Goal: Task Accomplishment & Management: Use online tool/utility

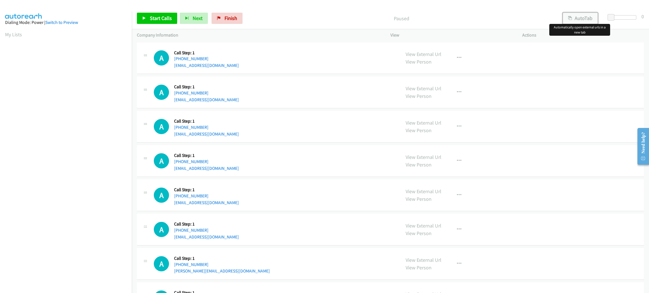
drag, startPoint x: 585, startPoint y: 17, endPoint x: 589, endPoint y: 19, distance: 4.7
click at [585, 17] on button "AutoTab" at bounding box center [579, 18] width 35 height 11
click at [614, 16] on span at bounding box center [612, 17] width 7 height 7
click at [612, 17] on span at bounding box center [611, 17] width 7 height 7
click at [386, 274] on div "A Callback Scheduled Call Step: 1 America/Phoenix +1 480-382-4488 omar@drivlo.c…" at bounding box center [275, 263] width 242 height 21
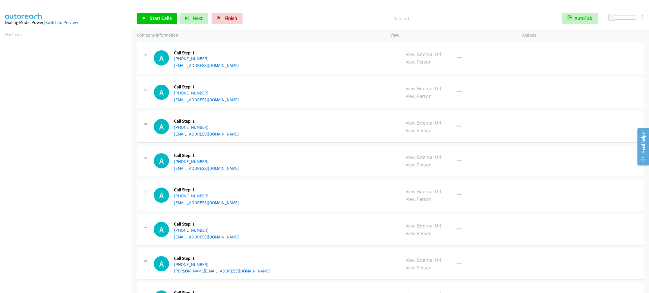
click at [337, 220] on div "A Callback Scheduled Call Step: 1 America/Los_Angeles +1 949-267-8922 stoneconl…" at bounding box center [275, 229] width 242 height 21
click at [335, 213] on td "A Callback Scheduled Call Step: 1 America/Los_Angeles +1 949-267-8922 stoneconl…" at bounding box center [390, 230] width 517 height 34
click at [315, 158] on div "A Callback Scheduled Call Step: 1 America/Los_Angeles +1 661-755-2167 ferrara1@…" at bounding box center [275, 160] width 242 height 21
click at [315, 157] on div "A Callback Scheduled Call Step: 1 America/Los_Angeles +1 661-755-2167 ferrara1@…" at bounding box center [275, 160] width 242 height 21
click at [528, 198] on div "View External Url View Person View External Url Email Schedule/Manage Callback …" at bounding box center [468, 195] width 137 height 21
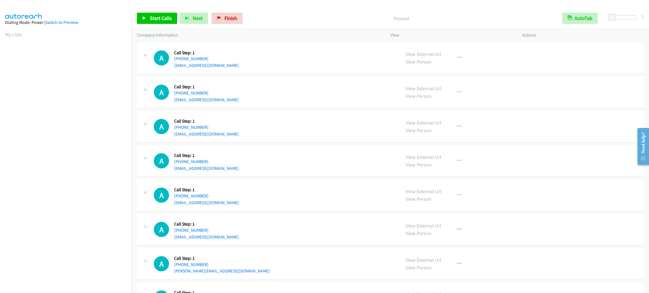
click at [386, 207] on div "A Callback Scheduled Call Step: 1 America/Los_Angeles +1 760-716-7525 jkocheran…" at bounding box center [390, 196] width 507 height 32
click at [358, 160] on div "A Callback Scheduled Call Step: 1 America/Los_Angeles +1 661-755-2167 ferrara1@…" at bounding box center [275, 160] width 242 height 21
click at [300, 75] on td "A Callback Scheduled Call Step: 1 America/Los_Angeles +1 650-208-9073 webberron…" at bounding box center [390, 92] width 517 height 34
click at [156, 16] on span "Start Calls" at bounding box center [161, 18] width 22 height 6
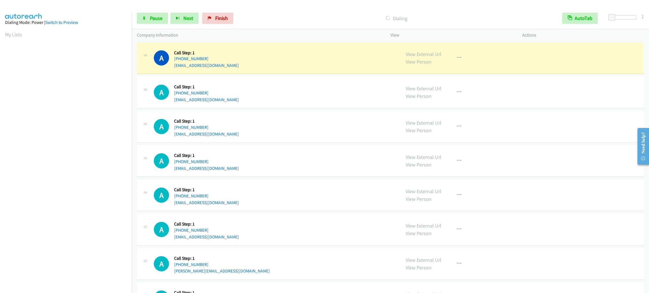
scroll to position [24, 0]
click at [156, 23] on link "Pause" at bounding box center [152, 18] width 31 height 11
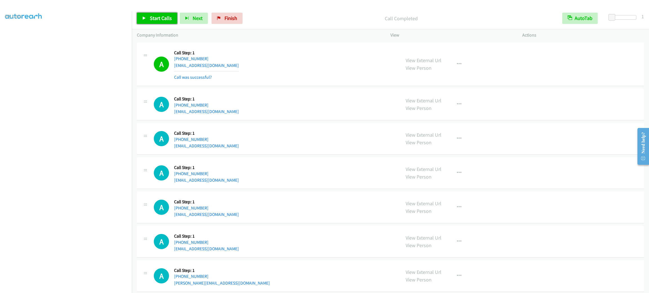
click at [165, 18] on span "Start Calls" at bounding box center [161, 18] width 22 height 6
drag, startPoint x: 162, startPoint y: 18, endPoint x: 170, endPoint y: 11, distance: 10.0
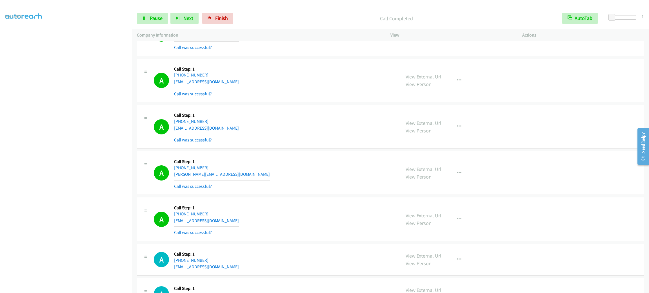
scroll to position [253, 0]
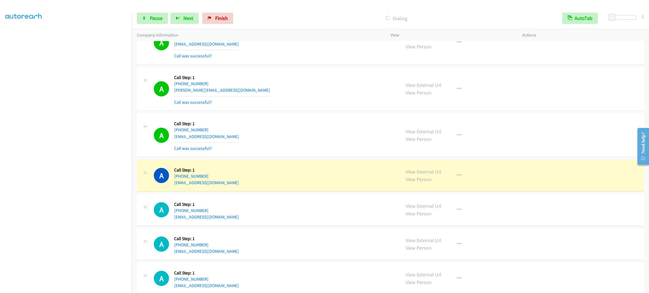
click at [274, 100] on div "A Callback Scheduled Call Step: 1 America/Phoenix +1 480-382-4488 omar@drivlo.c…" at bounding box center [275, 88] width 242 height 33
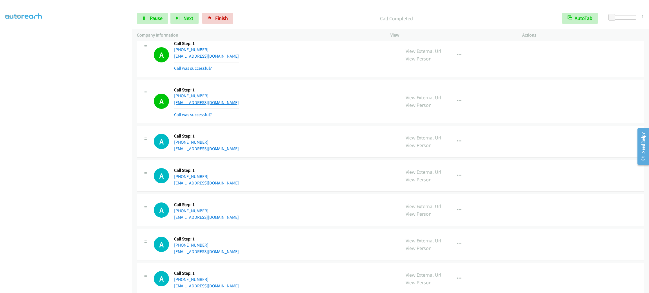
scroll to position [422, 0]
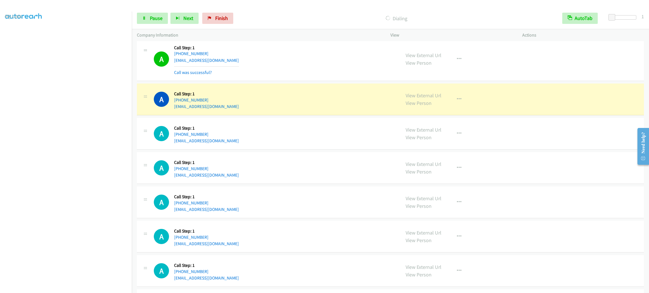
click at [557, 195] on div "A Callback Scheduled Call Step: 1 America/Los_Angeles +1 949-235-0504 apc4clean…" at bounding box center [390, 203] width 507 height 32
click at [283, 143] on div "A Callback Scheduled Call Step: 1 America/Los_Angeles +1 714-454-0678 hoanglan0…" at bounding box center [275, 133] width 242 height 21
click at [284, 140] on div "A Callback Scheduled Call Step: 1 America/Los_Angeles +1 714-454-0678 hoanglan0…" at bounding box center [275, 133] width 242 height 21
click at [285, 141] on div "A Callback Scheduled Call Step: 1 America/Los_Angeles +1 714-454-0678 hoanglan0…" at bounding box center [275, 133] width 242 height 21
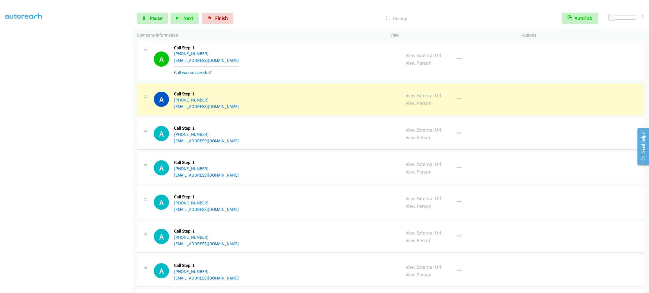
drag, startPoint x: 460, startPoint y: 116, endPoint x: 460, endPoint y: 109, distance: 7.0
click at [460, 115] on div "A Callback Scheduled Call Step: 1 America/Los_Angeles +1 415-720-1719 ovf2001@g…" at bounding box center [390, 100] width 507 height 32
click at [459, 102] on button "button" at bounding box center [458, 99] width 15 height 11
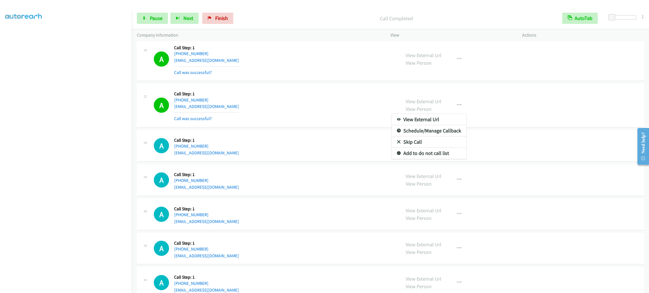
click at [450, 162] on div at bounding box center [324, 146] width 649 height 293
click at [449, 159] on div "A Callback Scheduled Call Step: 1 America/Los_Angeles +1 714-454-0678 hoanglan0…" at bounding box center [390, 146] width 507 height 32
click at [457, 108] on icon "button" at bounding box center [459, 105] width 5 height 5
click at [459, 149] on link "Add to do not call list" at bounding box center [428, 153] width 75 height 11
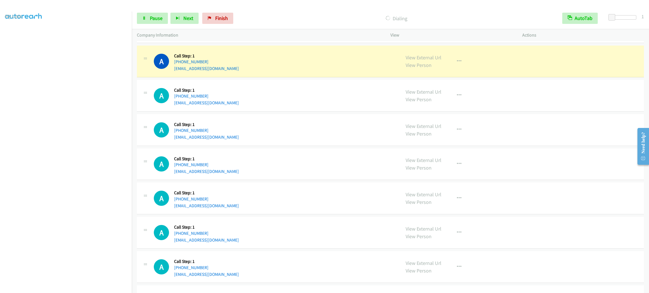
click at [258, 138] on div "A Callback Scheduled Call Step: 1 America/Los_Angeles +1 949-235-0504 apc4clean…" at bounding box center [275, 129] width 242 height 21
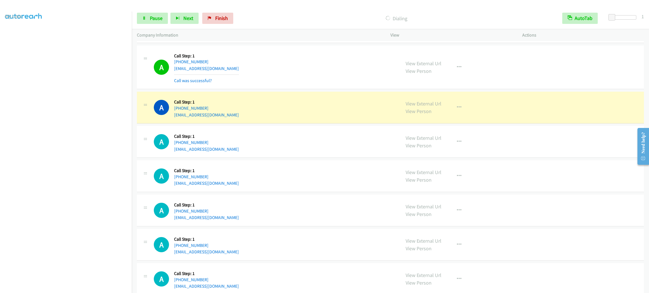
scroll to position [549, 0]
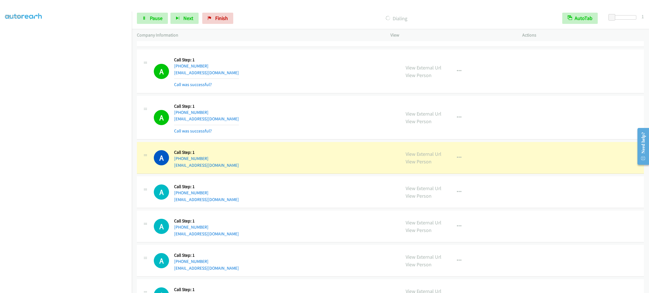
click at [342, 114] on div "A Callback Scheduled Call Step: 1 America/Los_Angeles +1 949-235-0504 apc4clean…" at bounding box center [275, 117] width 242 height 33
click at [155, 18] on span "Pause" at bounding box center [156, 18] width 13 height 6
click at [256, 62] on div "A Callback Scheduled Call Step: 1 America/Los_Angeles +1 310-346-8203 lmckinley…" at bounding box center [275, 71] width 242 height 33
click at [256, 63] on div "A Callback Scheduled Call Step: 1 America/Los_Angeles +1 310-346-8203 lmckinley…" at bounding box center [275, 71] width 242 height 33
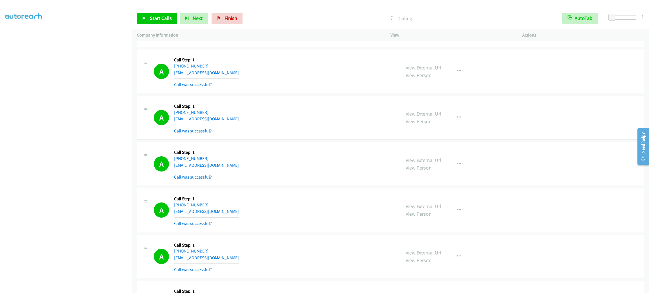
scroll to position [823, 0]
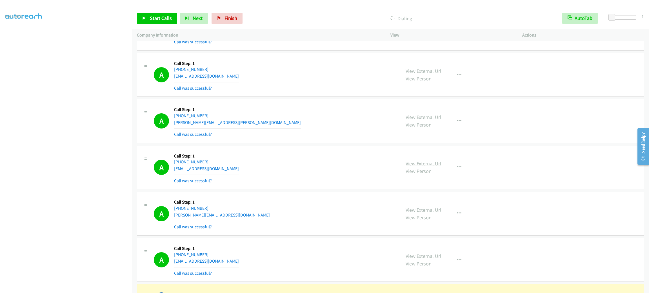
click at [433, 167] on link "View External Url" at bounding box center [423, 163] width 36 height 6
click at [289, 71] on div "A Callback Scheduled Call Step: 1 America/Los_Angeles +1 626-633-6486 kbrivera2…" at bounding box center [275, 74] width 242 height 33
click at [457, 123] on icon "button" at bounding box center [459, 121] width 5 height 5
click at [445, 175] on link "Add to do not call list" at bounding box center [428, 169] width 75 height 11
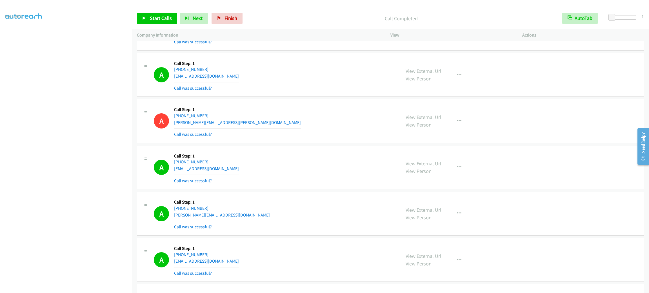
click at [336, 112] on div "A Callback Scheduled Call Step: 1 America/Chicago +1 630-201-6858 trish.westen@…" at bounding box center [275, 120] width 242 height 33
drag, startPoint x: 371, startPoint y: 251, endPoint x: 389, endPoint y: 271, distance: 27.7
click at [371, 251] on div "A Callback Scheduled Call Step: 1 America/Phoenix +1 480-395-6343 rvance923@gma…" at bounding box center [275, 259] width 242 height 33
click at [314, 147] on td "A Callback Scheduled Call Step: 1 America/Los_Angeles +1 714-697-1966 diymom@ou…" at bounding box center [390, 167] width 517 height 46
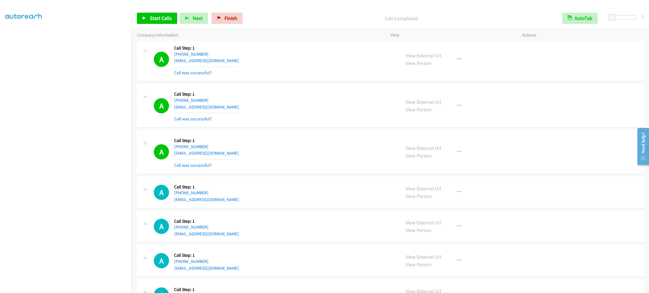
scroll to position [1108, 0]
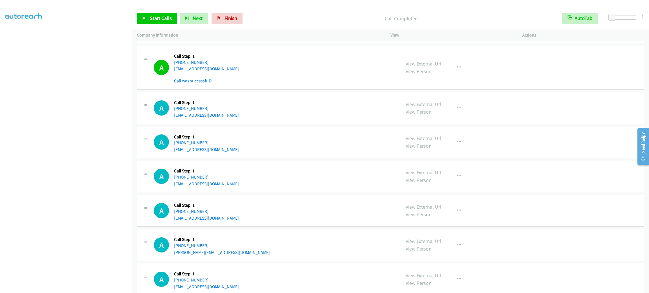
click at [266, 125] on td "A Callback Scheduled Call Step: 1 America/New_York +1 859-396-2229 aleschristia…" at bounding box center [390, 108] width 517 height 34
click at [295, 181] on div "A Callback Scheduled Call Step: 1 America/New_York +1 404-740-5397 briandarbyam…" at bounding box center [275, 176] width 242 height 21
drag, startPoint x: 287, startPoint y: 167, endPoint x: 285, endPoint y: 164, distance: 3.3
click at [286, 165] on div "A Callback Scheduled Call Step: 1 America/New_York +1 404-740-5397 briandarbyam…" at bounding box center [390, 177] width 507 height 32
click at [275, 124] on div "A Callback Scheduled Call Step: 1 America/New_York +1 859-396-2229 aleschristia…" at bounding box center [390, 108] width 507 height 32
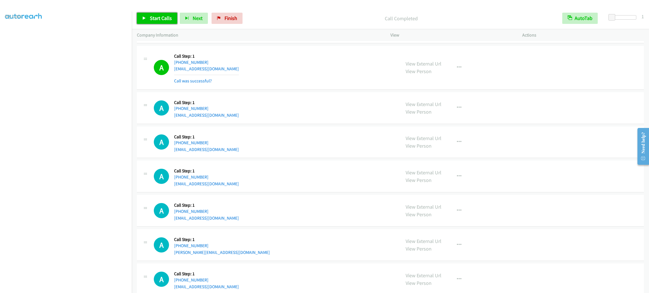
click at [166, 16] on span "Start Calls" at bounding box center [161, 18] width 22 height 6
click at [152, 19] on span "Pause" at bounding box center [156, 18] width 13 height 6
click at [151, 11] on div "Start Calls Pause Next Finish Paused AutoTab AutoTab 1" at bounding box center [390, 19] width 517 height 22
click at [155, 18] on span "Start Calls" at bounding box center [161, 18] width 22 height 6
click at [158, 20] on span "Pause" at bounding box center [156, 18] width 13 height 6
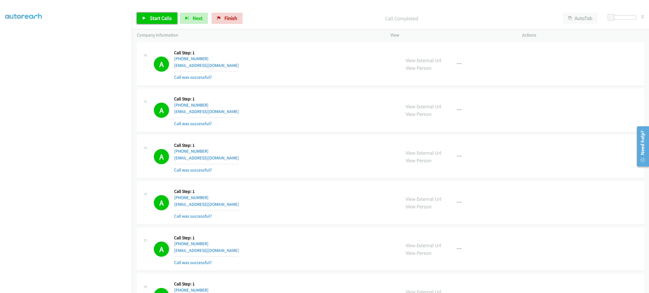
click at [162, 20] on span "Start Calls" at bounding box center [161, 18] width 22 height 6
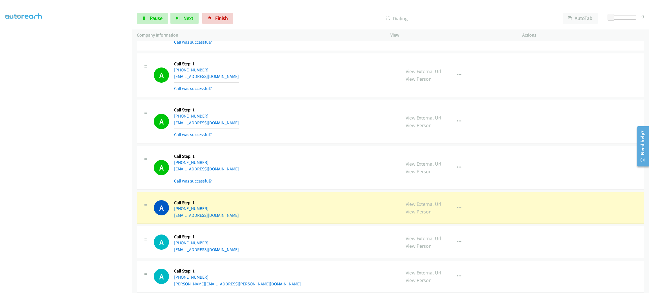
scroll to position [718, 0]
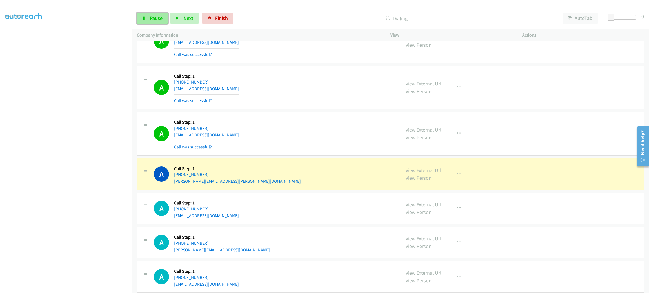
click at [159, 19] on span "Pause" at bounding box center [156, 18] width 13 height 6
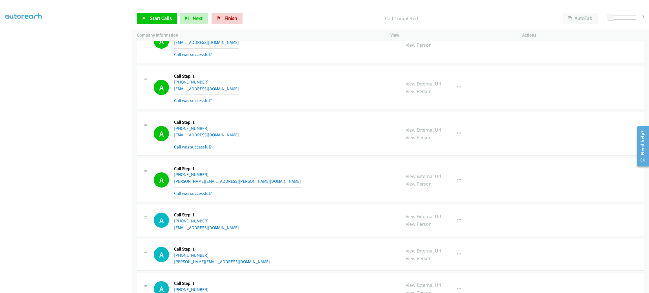
scroll to position [844, 0]
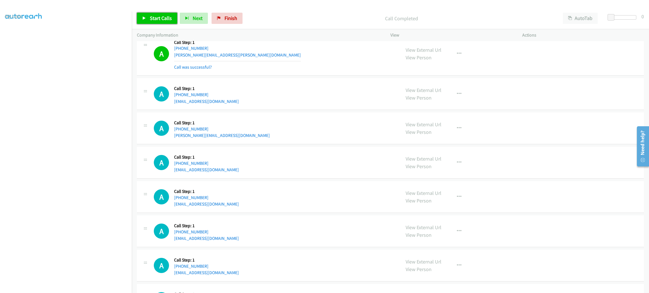
click at [163, 17] on span "Start Calls" at bounding box center [161, 18] width 22 height 6
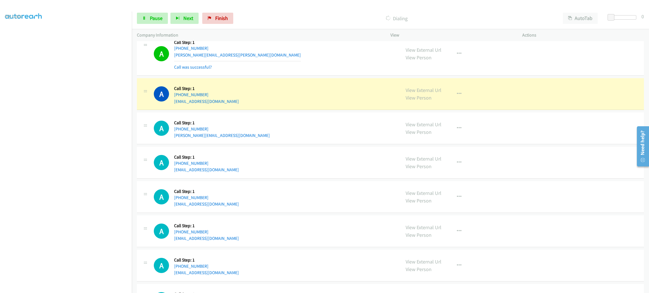
drag, startPoint x: 280, startPoint y: 180, endPoint x: 277, endPoint y: 171, distance: 8.6
click at [280, 178] on div "A Callback Scheduled Call Step: 1 America/Phoenix +1 480-395-6343 rvance923@gma…" at bounding box center [390, 163] width 507 height 32
click at [244, 86] on div "A Callback Scheduled Call Step: 1 America/Los_Angeles +1 714-697-1966 diymom@ou…" at bounding box center [275, 93] width 242 height 21
drag, startPoint x: 205, startPoint y: 90, endPoint x: 173, endPoint y: 90, distance: 31.8
click at [174, 90] on h5 "Call Step: 1" at bounding box center [206, 89] width 65 height 6
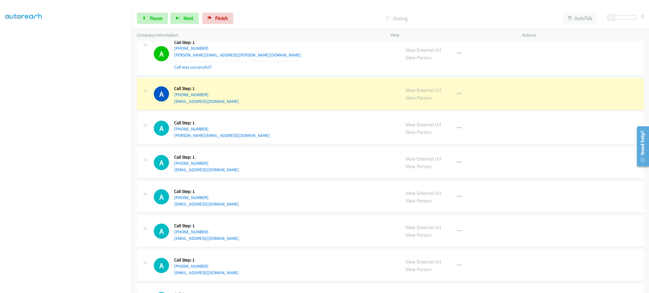
click at [270, 137] on div "A Callback Scheduled Call Step: 1 America/Los_Angeles +1 360-301-3058 johanna.w…" at bounding box center [275, 128] width 242 height 21
click at [271, 139] on div "A Callback Scheduled Call Step: 1 America/Los_Angeles +1 360-301-3058 johanna.w…" at bounding box center [275, 128] width 242 height 21
click at [235, 103] on div "A Callback Scheduled Call Step: 1 America/Los_Angeles +1 714-697-1966 diymom@ou…" at bounding box center [275, 93] width 242 height 21
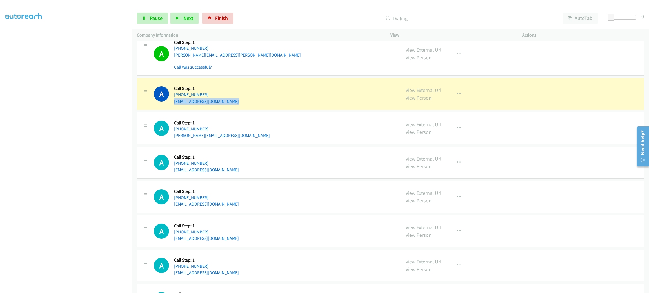
click at [235, 103] on div "A Callback Scheduled Call Step: 1 America/Los_Angeles +1 714-697-1966 diymom@ou…" at bounding box center [275, 93] width 242 height 21
copy div "diymom@outlook.com"
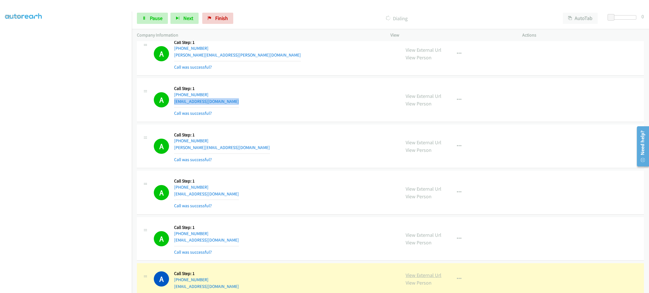
click at [433, 276] on link "View External Url" at bounding box center [423, 275] width 36 height 6
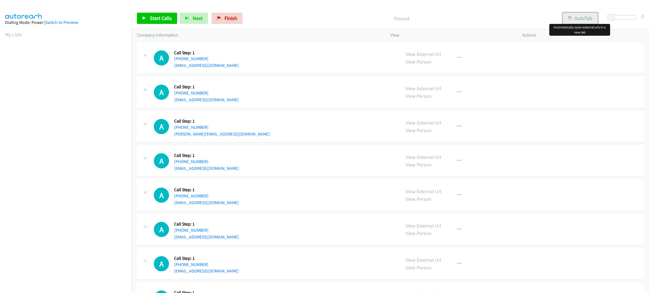
click at [575, 23] on button "AutoTab" at bounding box center [579, 18] width 35 height 11
click at [611, 16] on span at bounding box center [611, 17] width 7 height 7
click at [290, 31] on div "Company Information" at bounding box center [258, 35] width 253 height 12
click at [295, 51] on div "A Callback Scheduled Call Step: 1 America/New_York +1 203-543-6942 bclark826@ya…" at bounding box center [275, 58] width 242 height 21
drag, startPoint x: 296, startPoint y: 97, endPoint x: 266, endPoint y: 92, distance: 30.8
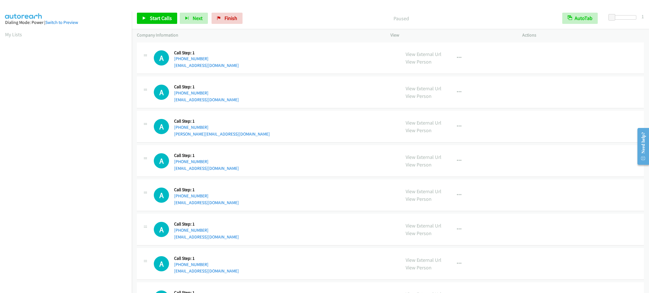
click at [296, 97] on div "A Callback Scheduled Call Step: 1 America/Los_Angeles +1 310-995-3220 leighton.…" at bounding box center [275, 92] width 242 height 21
click at [165, 19] on span "Start Calls" at bounding box center [161, 18] width 22 height 6
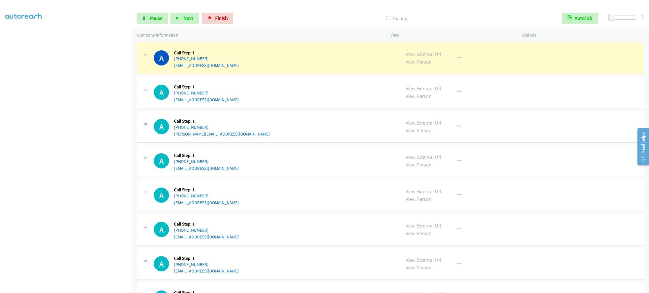
click at [372, 240] on div "A Callback Scheduled Call Step: 1 America/New_York +1 404-740-5397 briandarbyam…" at bounding box center [275, 229] width 242 height 21
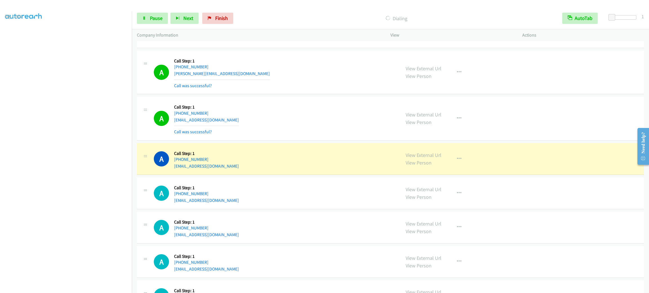
scroll to position [169, 0]
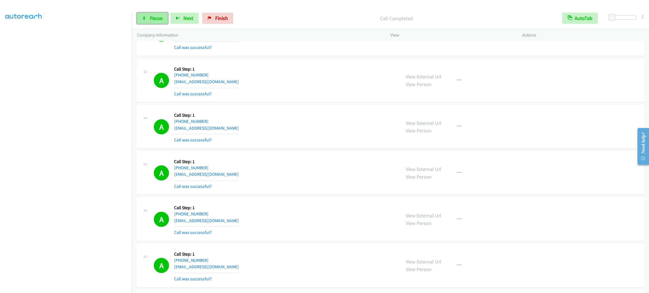
click at [155, 17] on span "Pause" at bounding box center [156, 18] width 13 height 6
click at [296, 244] on td "A Callback Scheduled Call Step: 1 America/New_York +1 910-538-8290 du8377@yahoo…" at bounding box center [390, 266] width 517 height 46
click at [271, 185] on div "A Callback Scheduled Call Step: 1 America/New_York +1 727-455-3890 dpdoro@gmail…" at bounding box center [275, 173] width 242 height 33
click at [322, 174] on div "A Callback Scheduled Call Step: 1 America/New_York +1 727-455-3890 dpdoro@gmail…" at bounding box center [275, 173] width 242 height 33
click at [252, 84] on div "A Callback Scheduled Call Step: 1 America/New_York +1 859-396-2229 aleschristia…" at bounding box center [275, 80] width 242 height 33
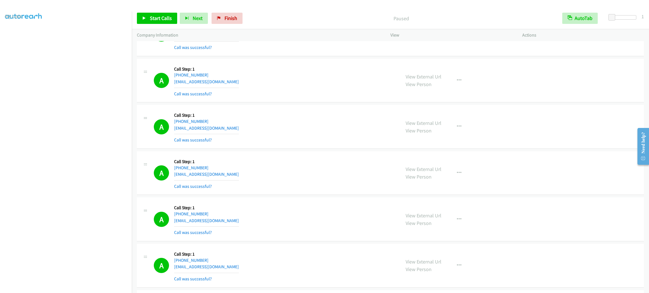
click at [264, 77] on div "A Callback Scheduled Call Step: 1 America/New_York +1 859-396-2229 aleschristia…" at bounding box center [275, 80] width 242 height 33
click at [171, 17] on link "Start Calls" at bounding box center [157, 18] width 40 height 11
drag, startPoint x: 307, startPoint y: 172, endPoint x: 301, endPoint y: 167, distance: 7.6
click at [308, 172] on div "A Callback Scheduled Call Step: 1 America/New_York +1 727-455-3890 dpdoro@gmail…" at bounding box center [275, 173] width 242 height 33
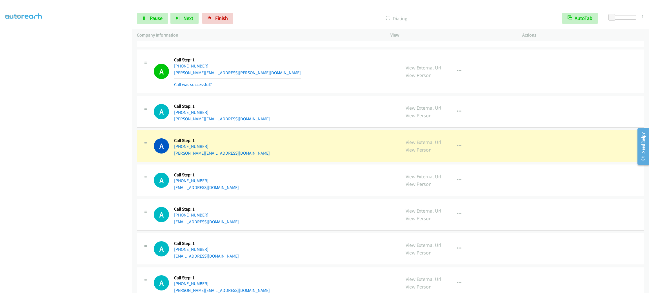
scroll to position [591, 0]
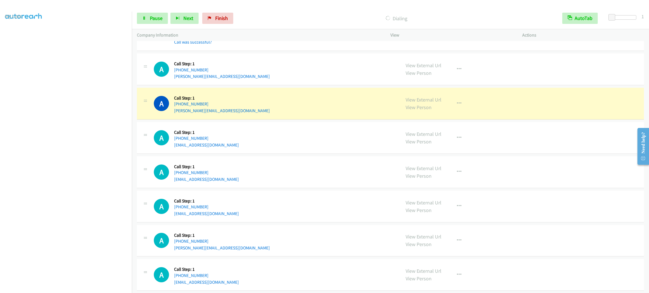
click at [274, 116] on div "A Callback Scheduled Call Step: 1 America/New_York +1 305-970-9456 heidi@ahtflo…" at bounding box center [390, 104] width 507 height 32
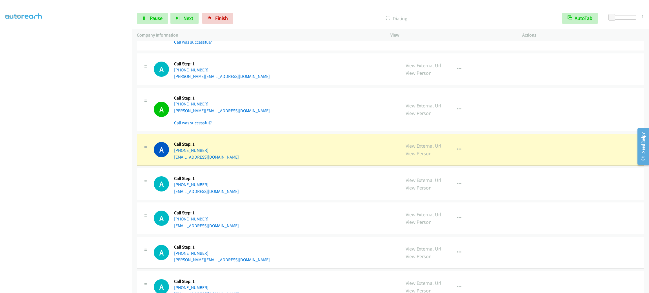
scroll to position [633, 0]
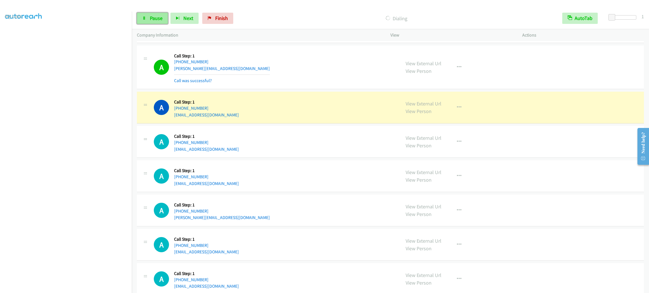
click at [146, 19] on icon at bounding box center [144, 19] width 4 height 4
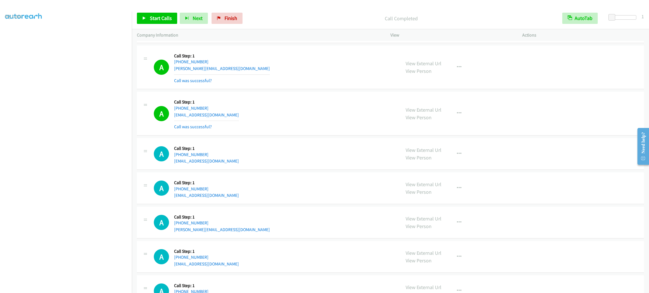
click at [342, 138] on td "A Callback Scheduled Call Step: 1 America/Los_Angeles +1 702-280-5717 randineon…" at bounding box center [390, 154] width 517 height 34
click at [293, 129] on div "A Callback Scheduled Call Step: 1 America/North_Dakota/Center +1 701-590-2947 n…" at bounding box center [275, 113] width 242 height 33
click at [277, 110] on div "A Callback Scheduled Call Step: 1 America/North_Dakota/Center +1 701-590-2947 n…" at bounding box center [275, 113] width 242 height 33
click at [263, 79] on div "A Callback Scheduled Call Step: 1 America/New_York +1 305-970-9456 heidi@ahtflo…" at bounding box center [275, 67] width 242 height 33
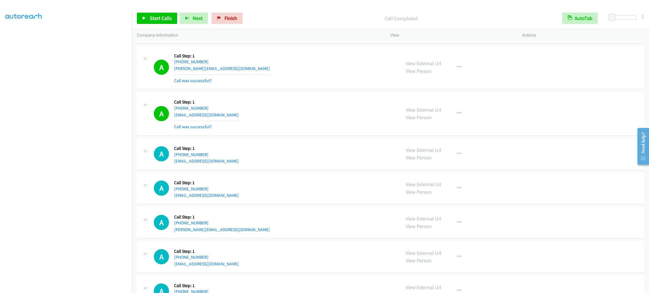
click at [263, 79] on div "A Callback Scheduled Call Step: 1 America/New_York +1 305-970-9456 heidi@ahtflo…" at bounding box center [275, 67] width 242 height 33
click at [150, 19] on span "Start Calls" at bounding box center [161, 18] width 22 height 6
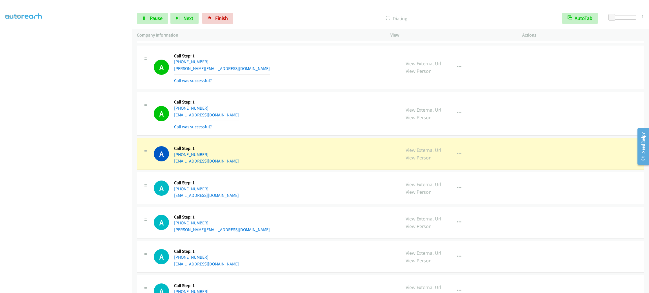
scroll to position [718, 0]
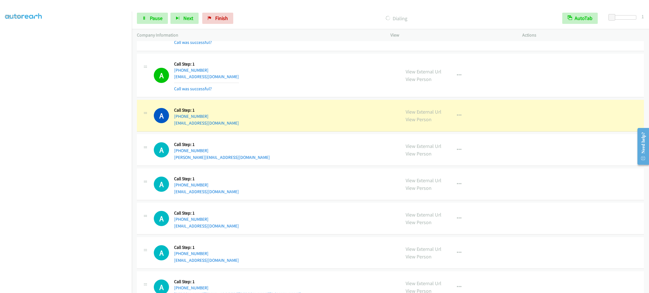
click at [227, 212] on div "A Callback Scheduled Call Step: 1 America/New_York +1 770-570-9892 jnav72@yahoo…" at bounding box center [275, 218] width 242 height 21
click at [306, 186] on div "A Callback Scheduled Call Step: 1 America/Chicago +1 430-310-8484 tm835405@gmai…" at bounding box center [275, 184] width 242 height 21
click at [287, 200] on div "A Callback Scheduled Call Step: 1 America/Chicago +1 430-310-8484 tm835405@gmai…" at bounding box center [390, 185] width 507 height 32
click at [288, 199] on div "A Callback Scheduled Call Step: 1 America/Chicago +1 430-310-8484 tm835405@gmai…" at bounding box center [390, 185] width 507 height 32
click at [255, 186] on div "A Callback Scheduled Call Step: 1 America/Chicago +1 430-310-8484 tm835405@gmai…" at bounding box center [275, 184] width 242 height 21
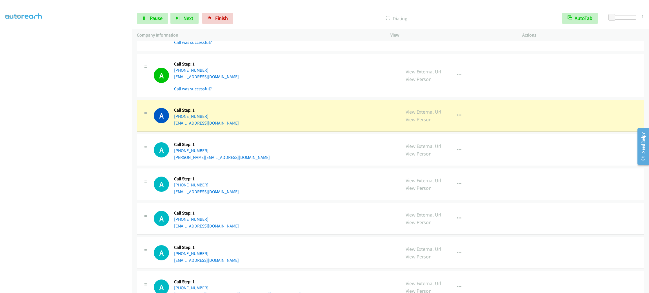
click at [273, 174] on div "A Callback Scheduled Call Step: 1 America/Chicago +1 430-310-8484 tm835405@gmai…" at bounding box center [390, 185] width 507 height 32
click at [274, 172] on div "A Callback Scheduled Call Step: 1 America/Chicago +1 430-310-8484 tm835405@gmai…" at bounding box center [390, 185] width 507 height 32
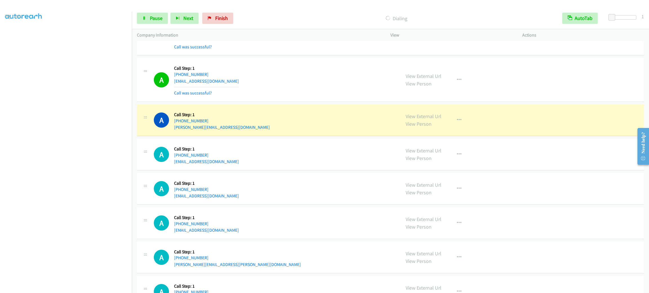
scroll to position [802, 0]
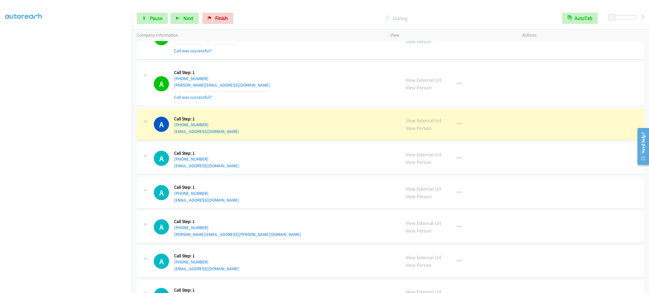
click at [441, 279] on td "A Callback Scheduled Call Step: 1 America/New_York +1 484-890-0647 jesslagss1@g…" at bounding box center [390, 262] width 517 height 34
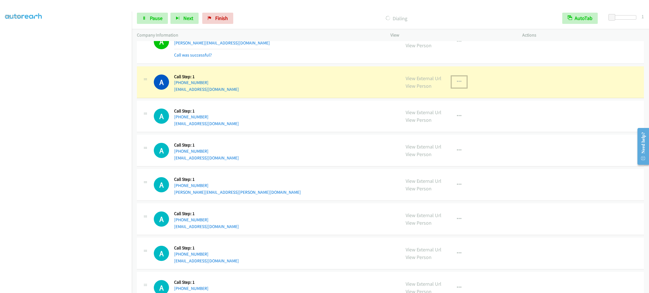
click at [457, 84] on icon "button" at bounding box center [459, 82] width 5 height 5
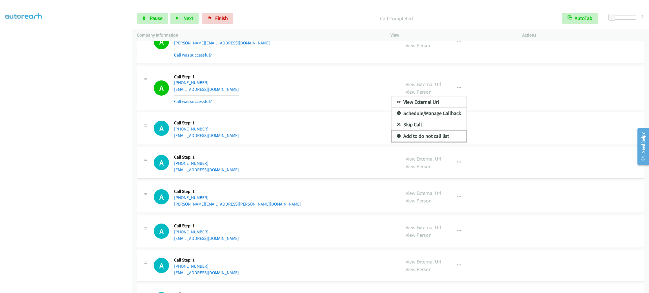
drag, startPoint x: 438, startPoint y: 135, endPoint x: 416, endPoint y: 136, distance: 22.2
click at [438, 135] on link "Add to do not call list" at bounding box center [428, 136] width 75 height 11
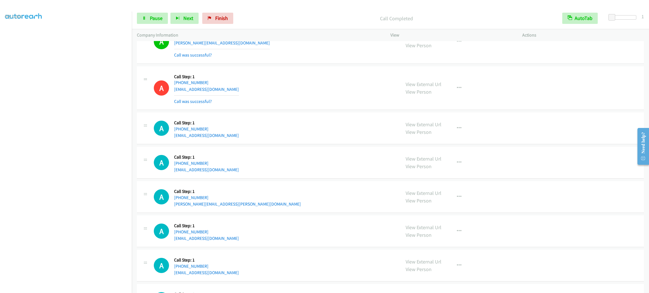
scroll to position [886, 0]
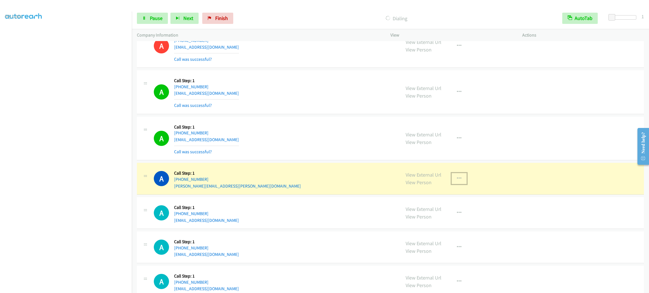
click at [457, 180] on icon "button" at bounding box center [459, 179] width 5 height 5
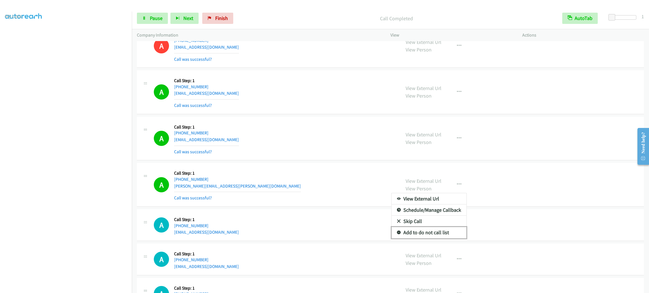
drag, startPoint x: 451, startPoint y: 234, endPoint x: 448, endPoint y: 233, distance: 3.8
click at [451, 234] on link "Add to do not call list" at bounding box center [428, 232] width 75 height 11
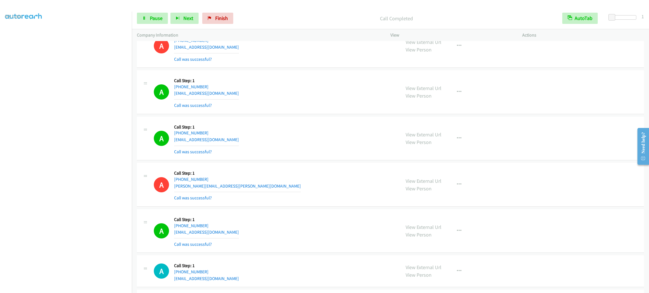
drag, startPoint x: 452, startPoint y: 225, endPoint x: 452, endPoint y: 229, distance: 4.5
click at [452, 225] on div "View External Url View Person View External Url Email Schedule/Manage Callback …" at bounding box center [468, 231] width 137 height 33
click at [452, 231] on button "button" at bounding box center [458, 230] width 15 height 11
click at [448, 281] on link "Add to do not call list" at bounding box center [428, 279] width 75 height 11
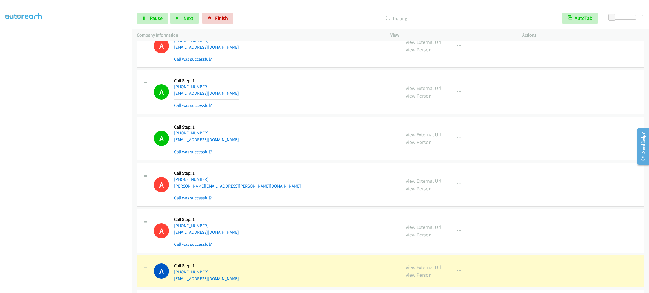
scroll to position [1055, 0]
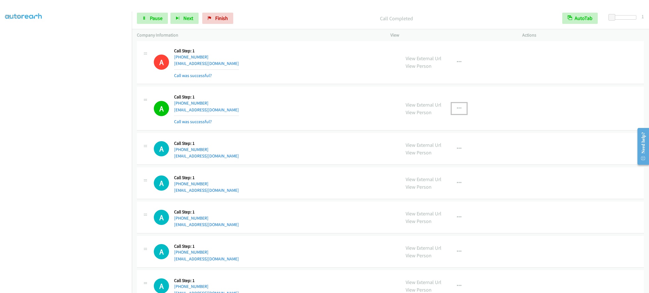
click at [459, 113] on button "button" at bounding box center [458, 108] width 15 height 11
click at [438, 161] on link "Add to do not call list" at bounding box center [428, 156] width 75 height 11
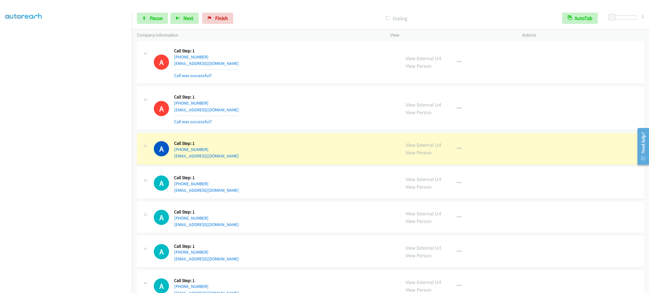
click at [324, 192] on div "A Callback Scheduled Call Step: 1 America/New_York +1 239-821-6822 christian@cm…" at bounding box center [275, 183] width 242 height 21
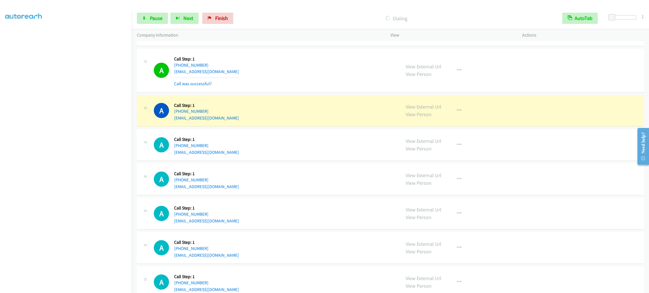
click at [300, 110] on div "A Callback Scheduled Call Step: 1 America/New_York +1 239-821-6822 christian@cm…" at bounding box center [275, 110] width 242 height 21
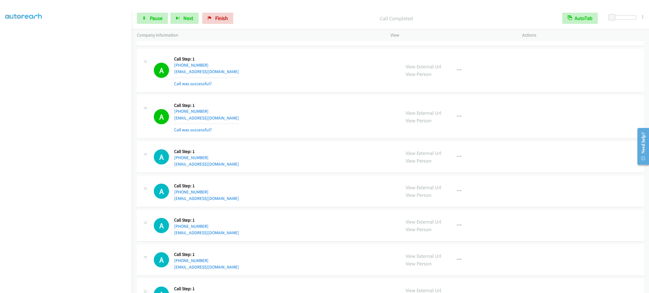
click at [463, 120] on div "View External Url View Person View External Url Email Schedule/Manage Callback …" at bounding box center [468, 116] width 137 height 33
click at [458, 122] on button "button" at bounding box center [458, 116] width 15 height 11
click at [445, 159] on link "Skip Call" at bounding box center [428, 153] width 75 height 11
click at [451, 122] on button "button" at bounding box center [458, 116] width 15 height 11
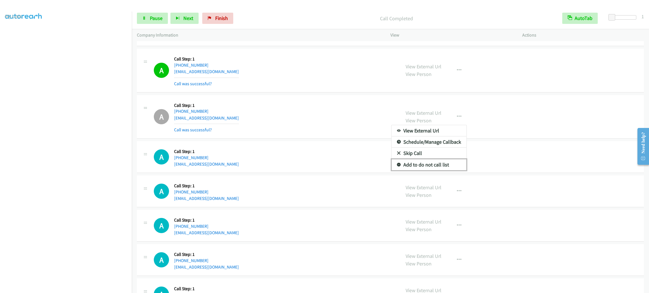
click at [449, 168] on link "Add to do not call list" at bounding box center [428, 164] width 75 height 11
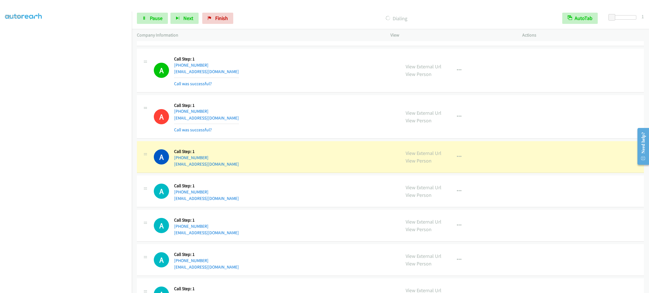
click at [277, 212] on td "A Callback Scheduled Call Step: 1 America/Los_Angeles +1 530-923-8198 massiemas…" at bounding box center [390, 226] width 517 height 34
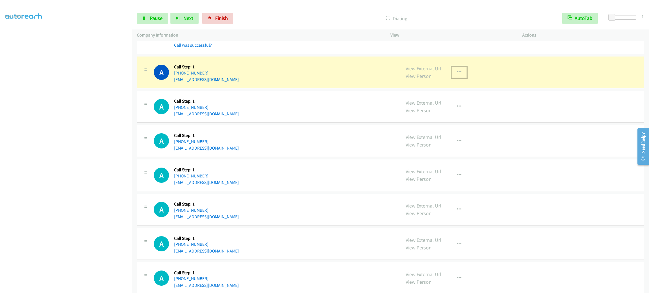
click at [462, 72] on button "button" at bounding box center [458, 72] width 15 height 11
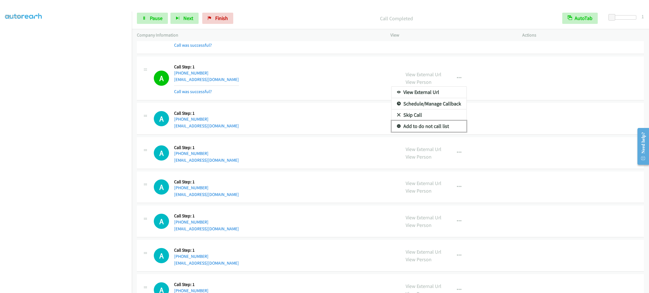
click at [433, 130] on link "Add to do not call list" at bounding box center [428, 126] width 75 height 11
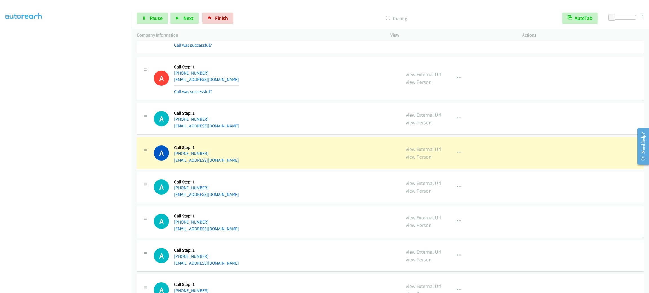
scroll to position [1309, 0]
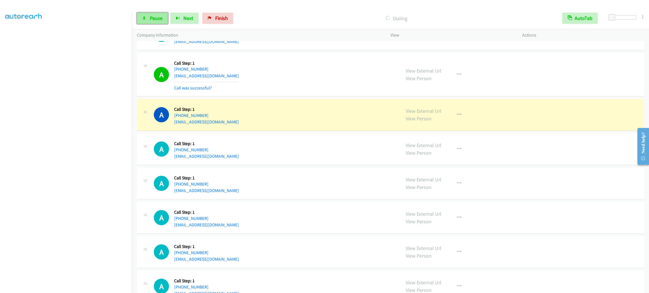
click at [159, 18] on span "Pause" at bounding box center [156, 18] width 13 height 6
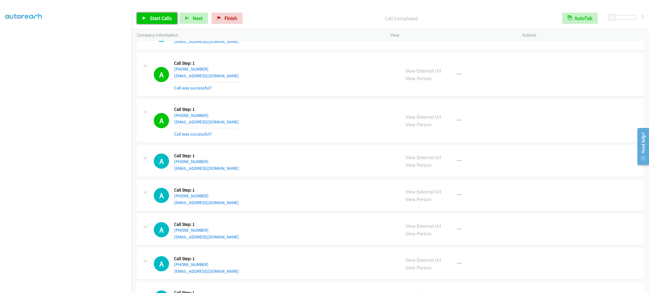
click at [143, 22] on link "Start Calls" at bounding box center [157, 18] width 40 height 11
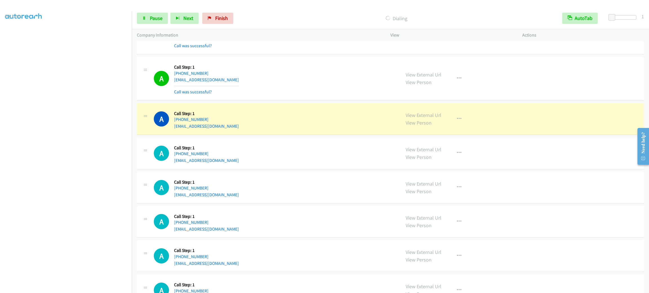
scroll to position [1393, 0]
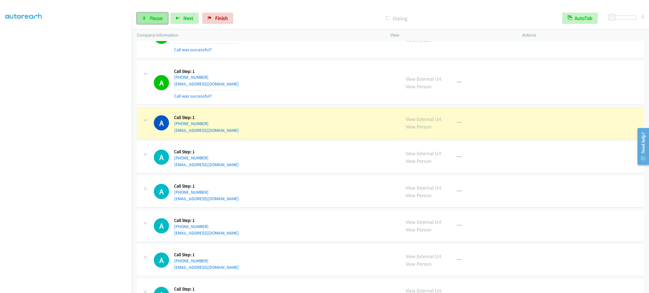
click at [158, 18] on span "Pause" at bounding box center [156, 18] width 13 height 6
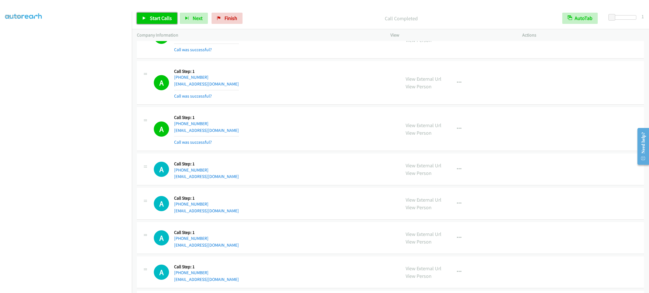
click at [153, 16] on span "Start Calls" at bounding box center [161, 18] width 22 height 6
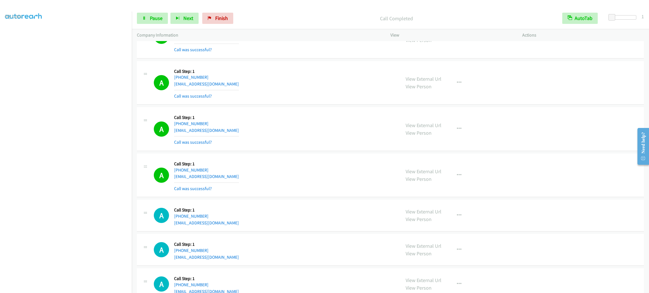
drag, startPoint x: 321, startPoint y: 225, endPoint x: 327, endPoint y: 221, distance: 7.3
click at [321, 224] on div "A Callback Scheduled Call Step: 1 America/Chicago +1 346-706-2125 pdupree23@yah…" at bounding box center [275, 215] width 242 height 21
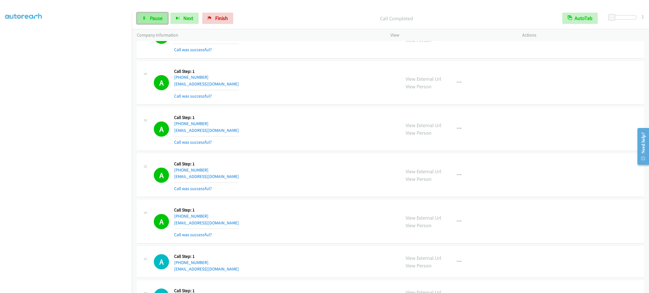
click at [161, 17] on span "Pause" at bounding box center [156, 18] width 13 height 6
click at [161, 17] on span "Start Calls" at bounding box center [161, 18] width 22 height 6
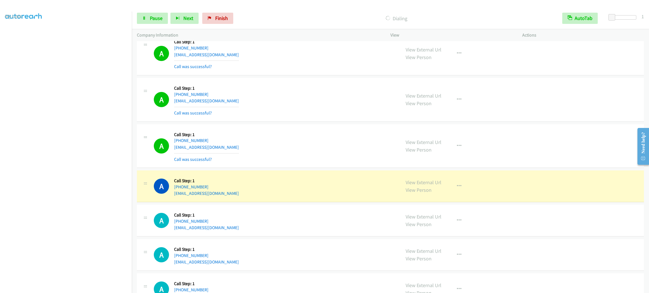
scroll to position [1815, 0]
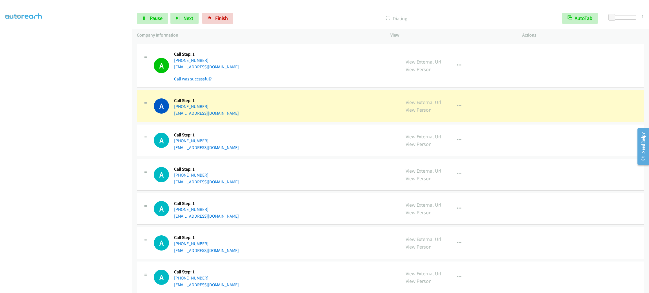
click at [282, 157] on div "A Callback Scheduled Call Step: 1 Pacific/Honolulu +1 808-304-4759 ashtonreyes2…" at bounding box center [390, 141] width 507 height 32
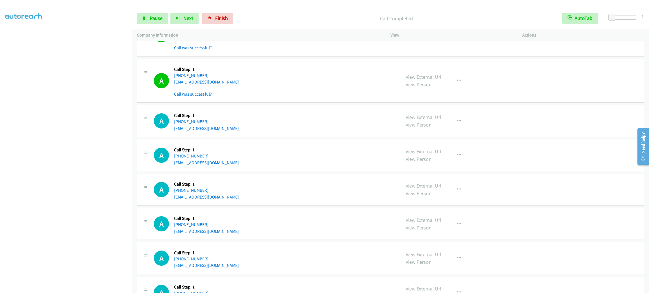
scroll to position [1981, 0]
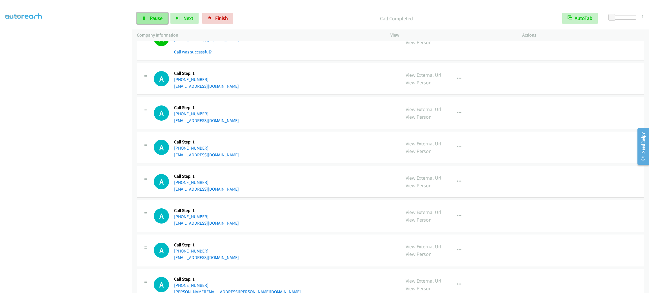
click at [159, 19] on span "Pause" at bounding box center [156, 18] width 13 height 6
click at [159, 19] on span "Start Calls" at bounding box center [161, 18] width 22 height 6
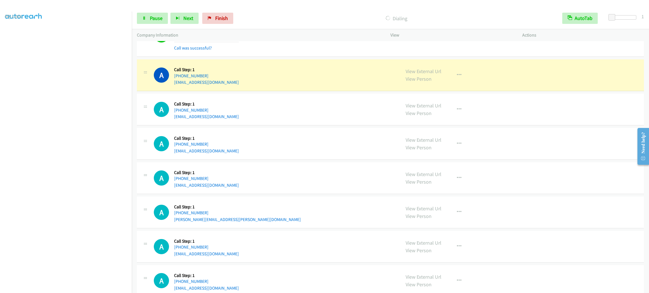
scroll to position [2108, 0]
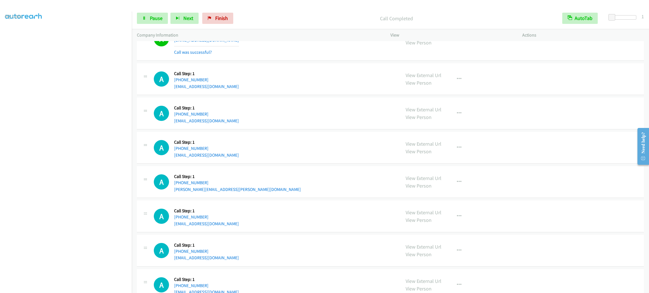
click at [73, 286] on section at bounding box center [66, 159] width 122 height 269
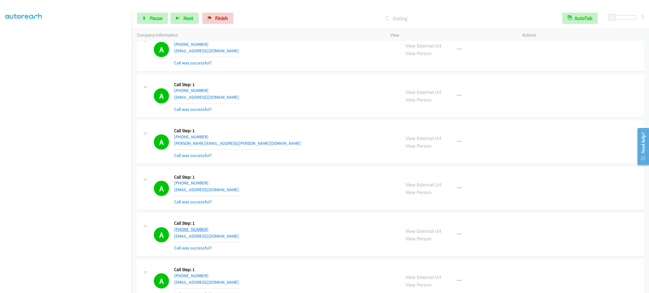
scroll to position [2359, 0]
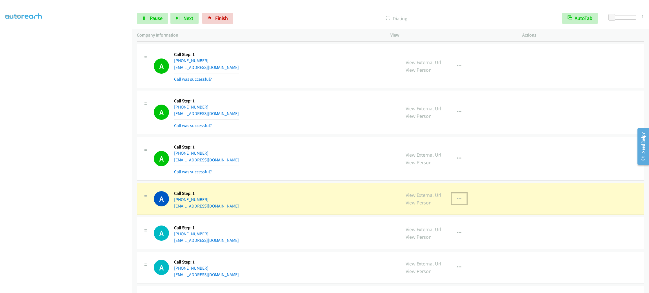
click at [457, 201] on icon "button" at bounding box center [459, 199] width 5 height 5
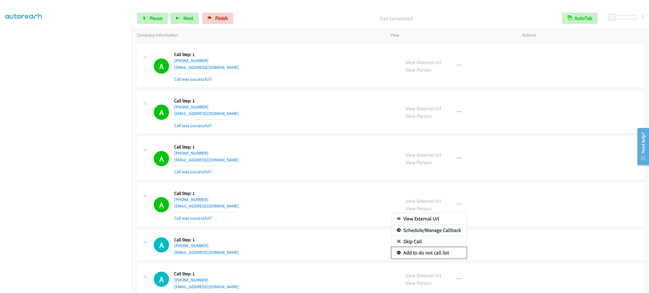
click at [456, 258] on link "Add to do not call list" at bounding box center [428, 252] width 75 height 11
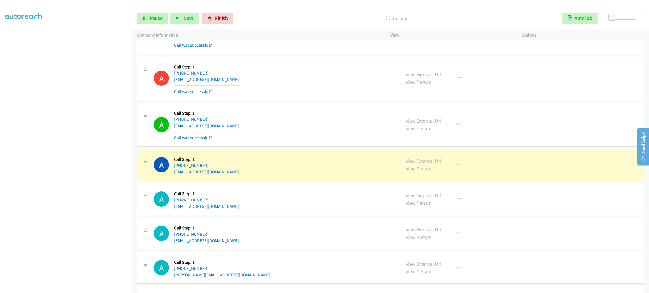
scroll to position [2562, 0]
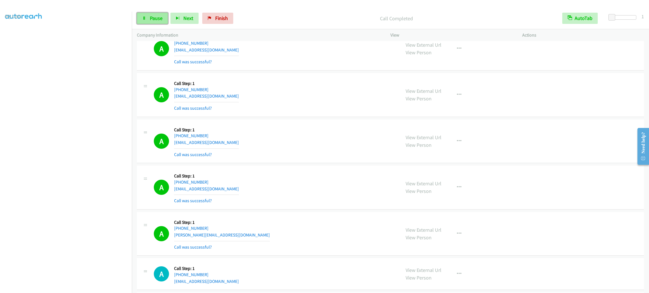
click at [158, 16] on span "Pause" at bounding box center [156, 18] width 13 height 6
click at [158, 16] on span "Start Calls" at bounding box center [161, 18] width 22 height 6
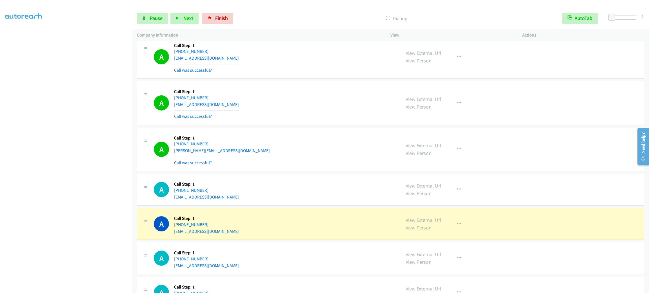
scroll to position [2688, 0]
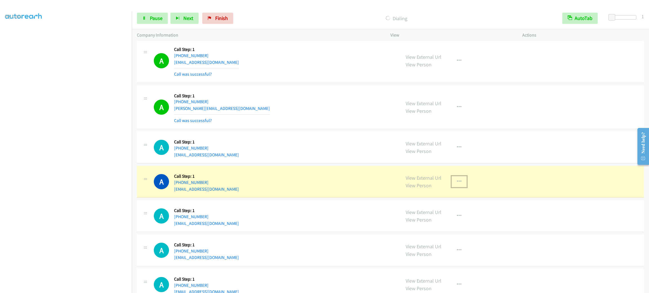
click at [455, 183] on button "button" at bounding box center [458, 181] width 15 height 11
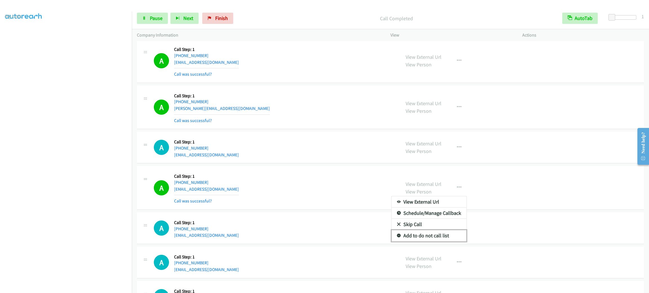
click at [445, 242] on link "Add to do not call list" at bounding box center [428, 235] width 75 height 11
click at [122, 18] on aside "Dialing Mode: Power | Switch to Preview My Lists" at bounding box center [66, 149] width 132 height 312
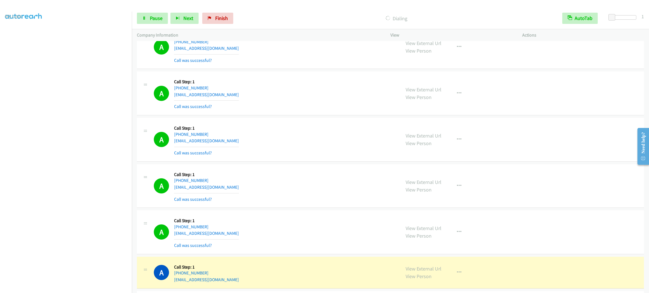
scroll to position [3504, 0]
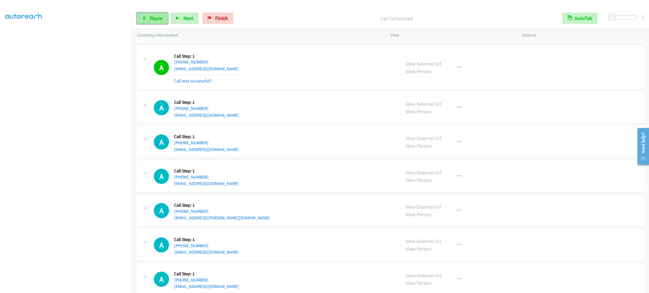
click at [163, 18] on link "Pause" at bounding box center [152, 18] width 31 height 11
click at [163, 18] on span "Start Calls" at bounding box center [161, 18] width 22 height 6
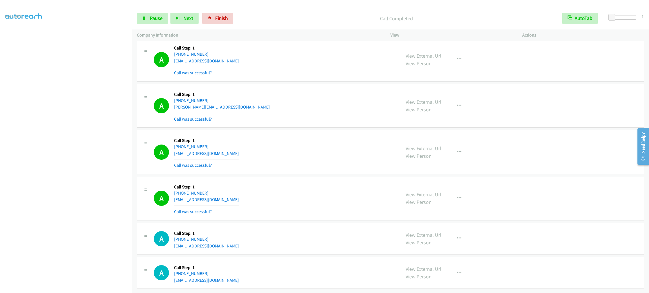
scroll to position [4443, 0]
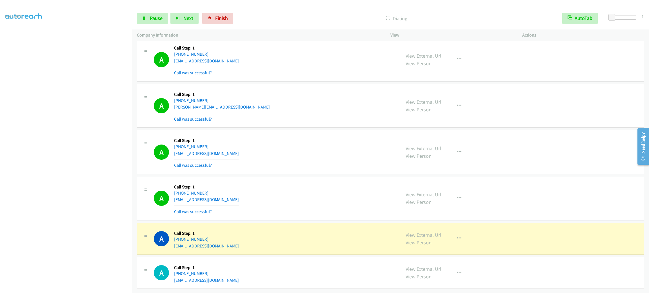
click at [152, 12] on div "Start Calls Pause Next Finish Dialing AutoTab AutoTab 1" at bounding box center [390, 19] width 517 height 22
click at [151, 17] on span "Pause" at bounding box center [156, 18] width 13 height 6
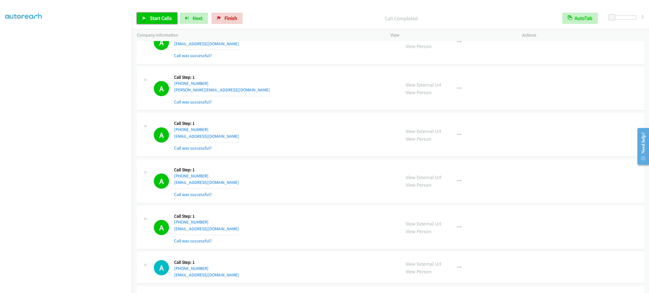
click at [154, 16] on span "Start Calls" at bounding box center [161, 18] width 22 height 6
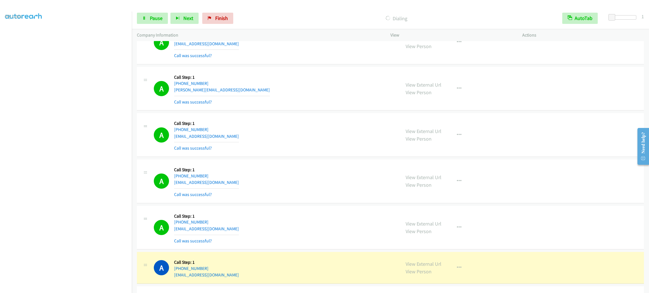
click at [280, 157] on div "A Callback Scheduled Call Step: 1 America/New_York +1 239-601-8813 izquierdoemi…" at bounding box center [390, 135] width 507 height 44
click at [367, 157] on div "A Callback Scheduled Call Step: 1 America/New_York +1 239-601-8813 izquierdoemi…" at bounding box center [390, 135] width 507 height 44
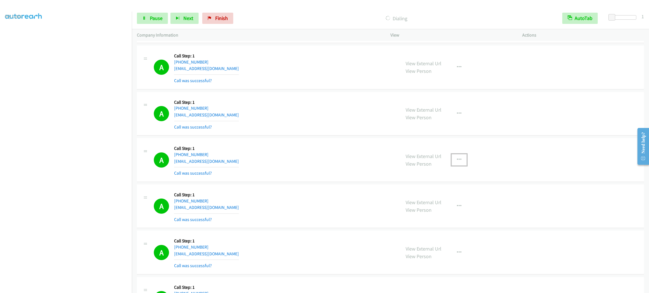
click at [457, 166] on button "button" at bounding box center [458, 159] width 15 height 11
click at [455, 214] on link "Add to do not call list" at bounding box center [428, 207] width 75 height 11
click at [302, 207] on div "A Callback Scheduled Call Step: 1 America/Los_Angeles +1 916-914-4078 shyanchil…" at bounding box center [275, 206] width 242 height 33
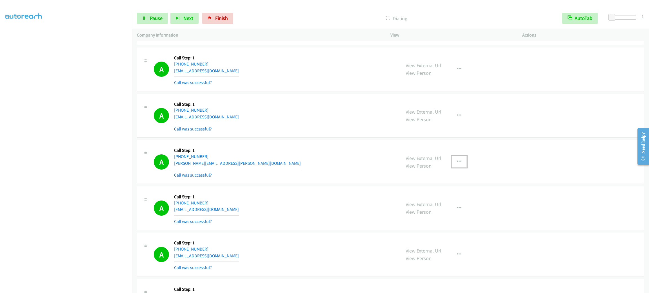
click at [452, 167] on button "button" at bounding box center [458, 161] width 15 height 11
click at [447, 215] on link "Add to do not call list" at bounding box center [428, 209] width 75 height 11
click at [392, 138] on div "A Callback Scheduled Call Step: 1 America/New_York +1 716-903-9371 camscleaning…" at bounding box center [390, 116] width 507 height 44
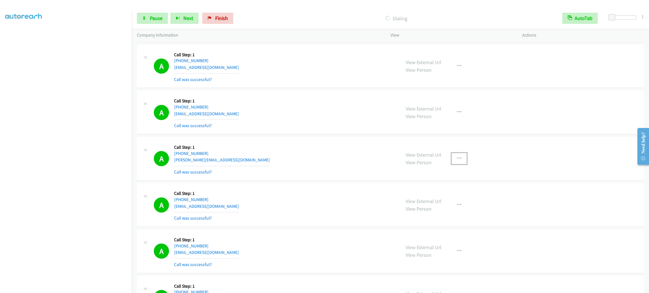
click at [457, 161] on icon "button" at bounding box center [459, 159] width 5 height 5
click at [452, 213] on link "Add to do not call list" at bounding box center [428, 206] width 75 height 11
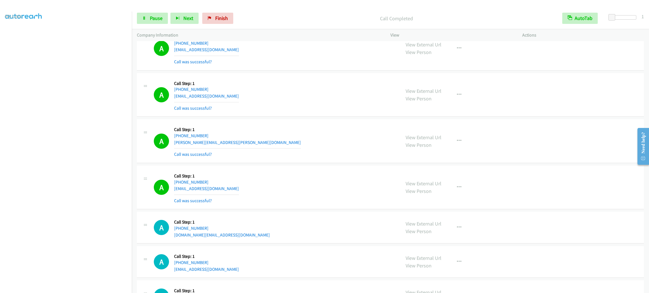
scroll to position [4711, 0]
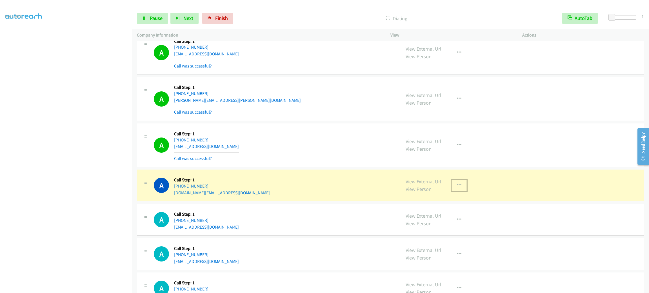
click at [459, 191] on button "button" at bounding box center [458, 185] width 15 height 11
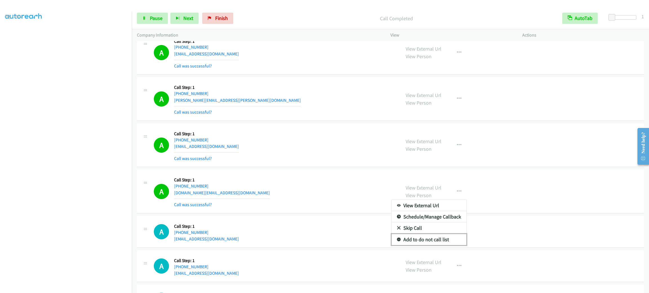
click at [445, 245] on link "Add to do not call list" at bounding box center [428, 239] width 75 height 11
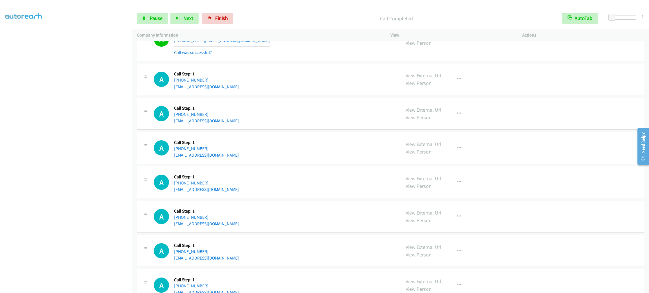
scroll to position [5091, 0]
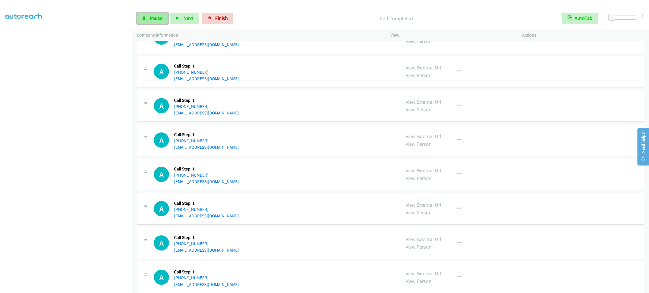
click at [157, 21] on span "Pause" at bounding box center [156, 18] width 13 height 6
click at [157, 21] on span "Start Calls" at bounding box center [161, 18] width 22 height 6
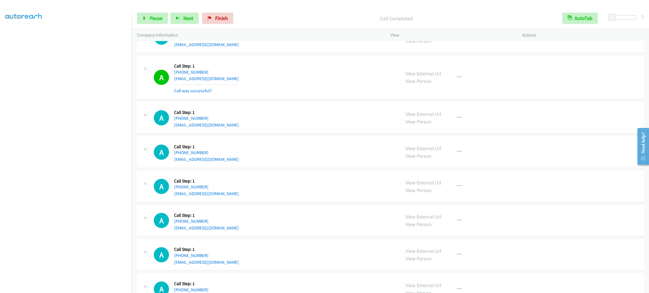
scroll to position [5126, 0]
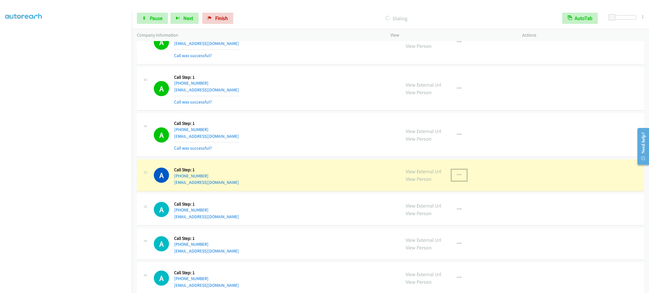
click at [457, 178] on icon "button" at bounding box center [459, 175] width 5 height 5
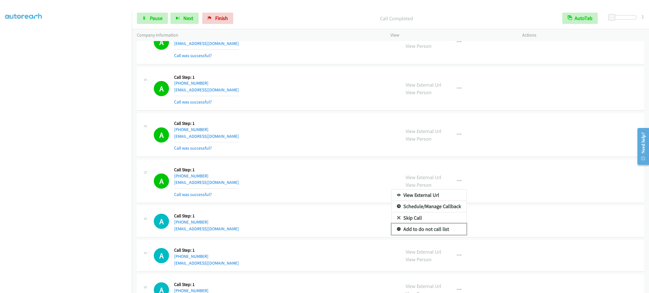
click at [432, 235] on link "Add to do not call list" at bounding box center [428, 229] width 75 height 11
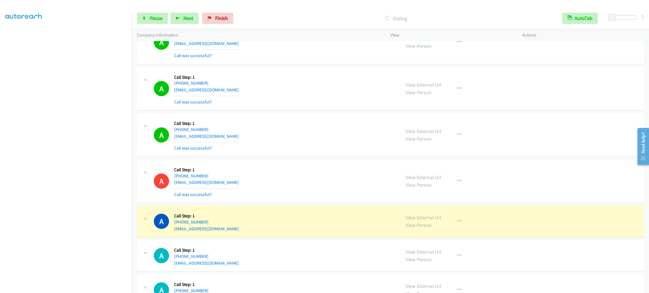
scroll to position [5162, 0]
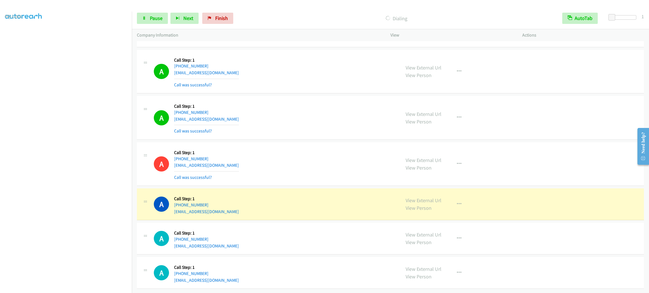
drag, startPoint x: 366, startPoint y: 224, endPoint x: 412, endPoint y: 216, distance: 46.8
click at [366, 228] on div "A Callback Scheduled Call Step: 1 America/New_York +1 804-972-8306 dcathey34@ya…" at bounding box center [275, 238] width 242 height 21
click at [457, 202] on icon "button" at bounding box center [459, 204] width 5 height 5
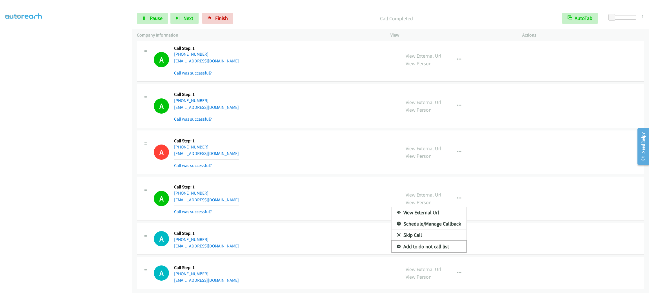
click at [440, 253] on link "Add to do not call list" at bounding box center [428, 246] width 75 height 11
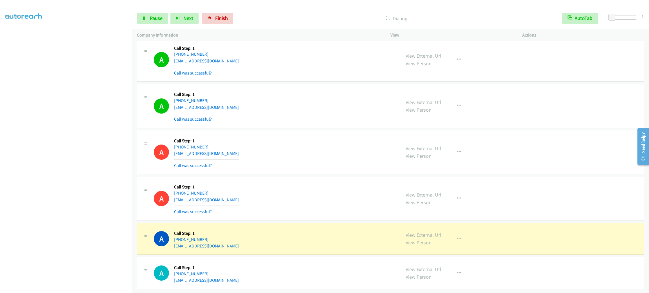
scroll to position [5174, 0]
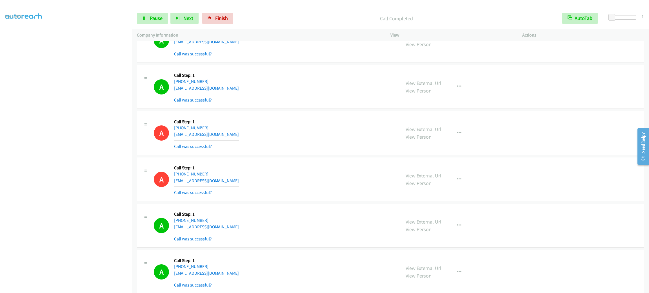
click at [149, 10] on div "Start Calls Pause Next Finish Call Completed AutoTab AutoTab 1" at bounding box center [390, 19] width 517 height 22
click at [149, 14] on link "Pause" at bounding box center [152, 18] width 31 height 11
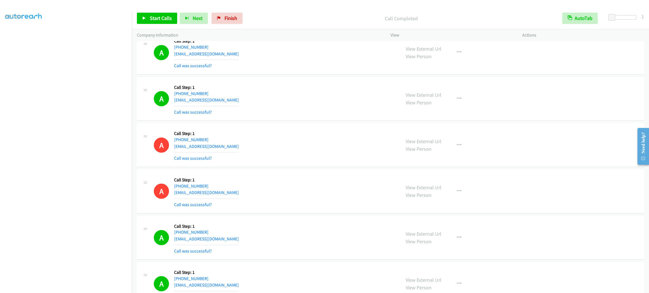
scroll to position [5186, 0]
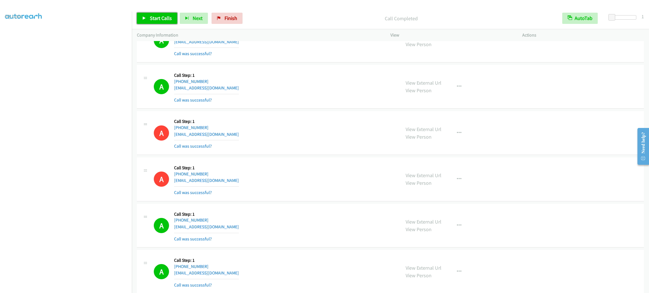
click at [158, 18] on span "Start Calls" at bounding box center [161, 18] width 22 height 6
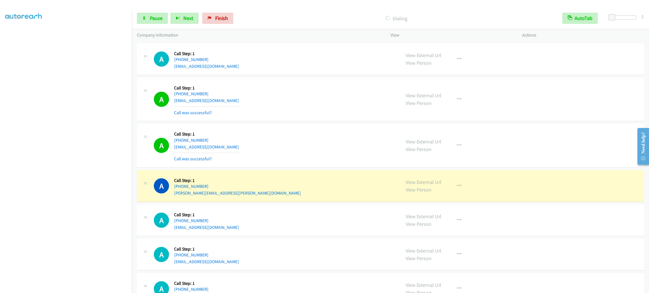
scroll to position [5556, 0]
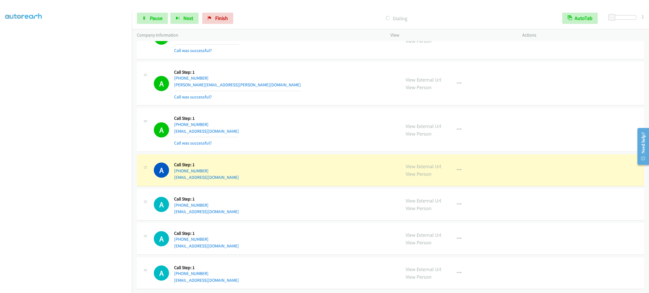
click at [262, 160] on div "A Callback Scheduled Call Step: 1 America/Chicago +1 815-922-1345 rmayer1989@ya…" at bounding box center [390, 171] width 507 height 32
click at [347, 97] on div "A Callback Scheduled Call Step: 1 America/Los_Angeles +1 760-717-2989 tina.aiel…" at bounding box center [275, 83] width 242 height 33
click at [328, 98] on div "A Callback Scheduled Call Step: 1 America/Los_Angeles +1 760-717-2989 tina.aiel…" at bounding box center [275, 83] width 242 height 33
click at [152, 18] on span "Pause" at bounding box center [156, 18] width 13 height 6
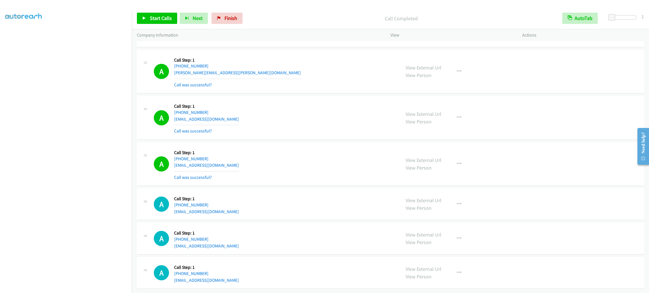
scroll to position [2459, 0]
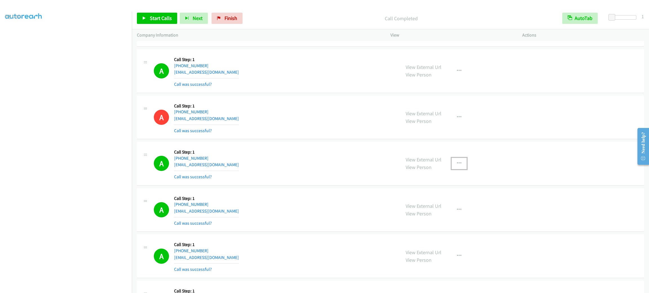
click at [456, 165] on button "button" at bounding box center [458, 163] width 15 height 11
click at [447, 217] on link "Add to do not call list" at bounding box center [428, 211] width 75 height 11
click at [144, 19] on icon at bounding box center [144, 19] width 4 height 4
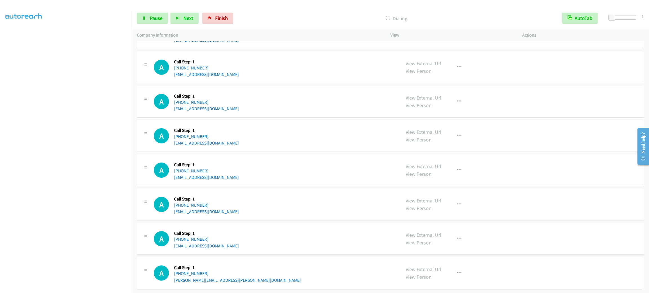
scroll to position [5680, 0]
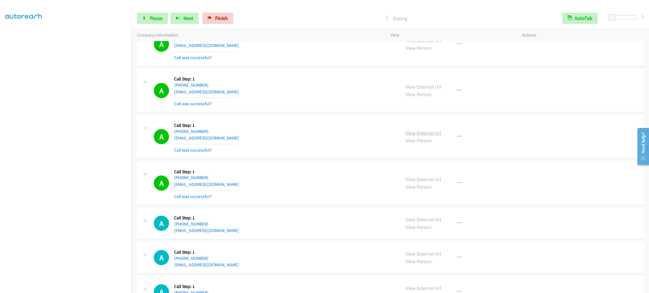
click at [416, 136] on link "View External Url" at bounding box center [423, 133] width 36 height 6
click at [369, 200] on div "A Callback Scheduled Call Step: 1 America/New_York +1 727-638-5247 mw@gulfwindh…" at bounding box center [275, 183] width 242 height 33
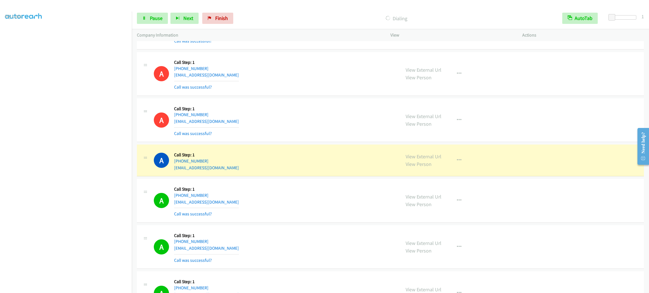
click at [271, 223] on div "A Callback Scheduled Call Step: 1 America/Los_Angeles +1 530-923-8198 massiemas…" at bounding box center [390, 201] width 507 height 44
click at [349, 195] on div "A Callback Scheduled Call Step: 1 America/Los_Angeles +1 530-923-8198 massiemas…" at bounding box center [275, 200] width 242 height 33
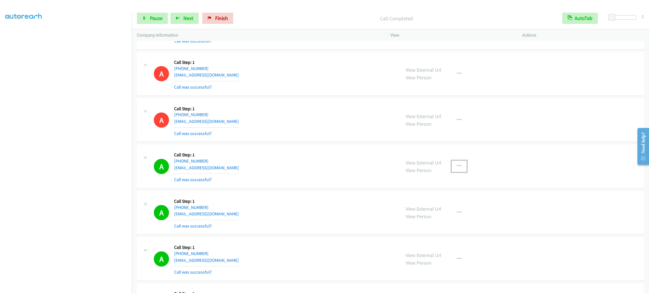
click at [457, 169] on icon "button" at bounding box center [459, 166] width 5 height 5
click at [434, 217] on link "Add to do not call list" at bounding box center [428, 214] width 75 height 11
click at [160, 16] on span "Pause" at bounding box center [156, 18] width 13 height 6
click at [314, 79] on div "A Callback Scheduled Call Step: 1 America/New_York +1 239-821-6822 christian@cm…" at bounding box center [275, 73] width 242 height 33
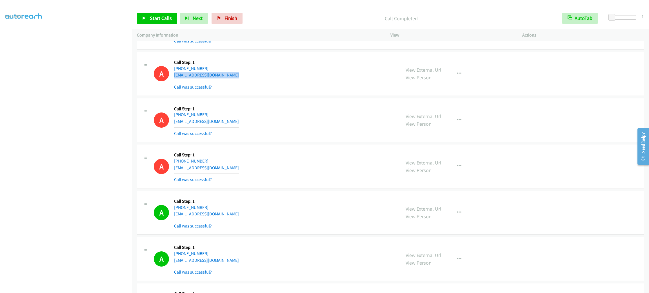
click at [314, 79] on div "A Callback Scheduled Call Step: 1 America/New_York +1 239-821-6822 christian@cm…" at bounding box center [275, 73] width 242 height 33
drag, startPoint x: 314, startPoint y: 79, endPoint x: 318, endPoint y: 71, distance: 8.8
click at [318, 71] on div "A Callback Scheduled Call Step: 1 America/New_York +1 239-821-6822 christian@cm…" at bounding box center [275, 73] width 242 height 33
click at [323, 93] on div "A Callback Scheduled Call Step: 1 America/New_York +1 239-821-6822 christian@cm…" at bounding box center [390, 74] width 507 height 44
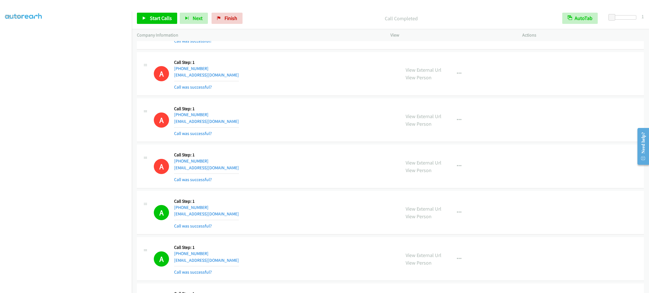
click at [322, 91] on div "A Callback Scheduled Call Step: 1 America/New_York +1 239-821-6822 christian@cm…" at bounding box center [275, 73] width 242 height 33
click at [303, 142] on div "A Callback Scheduled Call Step: 1 America/New_York +1 929-481-5148 luusfe@gmail…" at bounding box center [390, 121] width 507 height 44
click at [283, 88] on div "A Callback Scheduled Call Step: 1 America/New_York +1 239-821-6822 christian@cm…" at bounding box center [275, 73] width 242 height 33
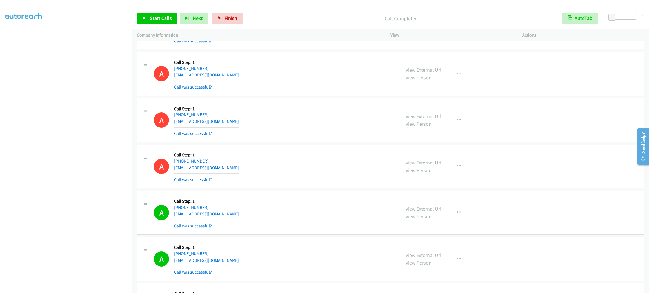
click at [303, 177] on div "A Callback Scheduled Call Step: 1 America/New_York +1 919-777-8595 kcam919@iclo…" at bounding box center [275, 166] width 242 height 33
drag, startPoint x: 296, startPoint y: 220, endPoint x: 375, endPoint y: 282, distance: 100.5
click at [296, 220] on div "A Callback Scheduled Call Step: 1 America/Los_Angeles +1 530-923-8198 massiemas…" at bounding box center [275, 212] width 242 height 33
click at [288, 193] on td "A Callback Scheduled Call Step: 1 America/Los_Angeles +1 530-923-8198 massiemas…" at bounding box center [390, 213] width 517 height 46
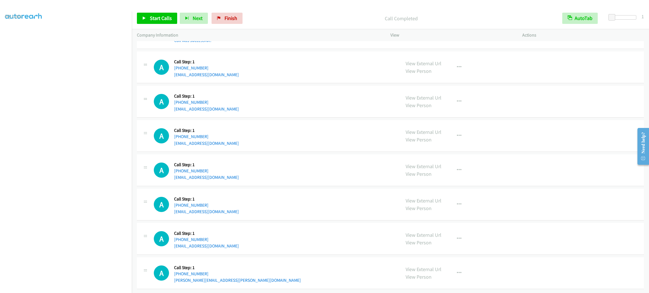
drag, startPoint x: 340, startPoint y: 79, endPoint x: 340, endPoint y: 254, distance: 174.8
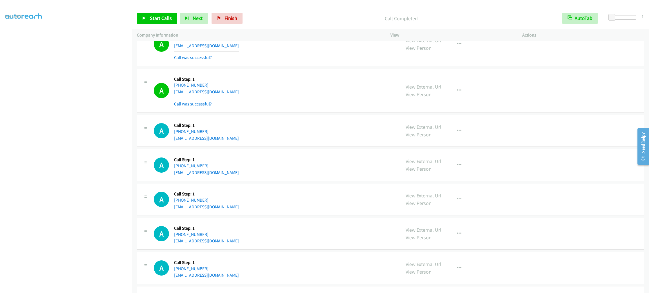
scroll to position [5873, 0]
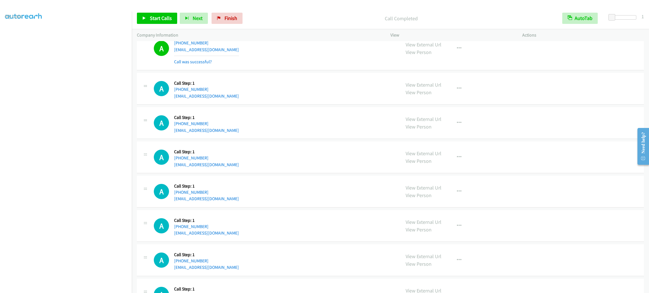
click at [303, 99] on div "A Callback Scheduled Call Step: 1 America/New_York +1 336-692-1861 daquanjfulto…" at bounding box center [275, 88] width 242 height 21
click at [282, 97] on div "A Callback Scheduled Call Step: 1 America/New_York +1 336-692-1861 daquanjfulto…" at bounding box center [275, 88] width 242 height 21
click at [262, 91] on div "A Callback Scheduled Call Step: 1 America/New_York +1 336-692-1861 daquanjfulto…" at bounding box center [390, 89] width 507 height 32
click at [264, 94] on div "A Callback Scheduled Call Step: 1 America/New_York +1 336-692-1861 daquanjfulto…" at bounding box center [275, 88] width 242 height 21
click at [265, 94] on div "A Callback Scheduled Call Step: 1 America/New_York +1 336-692-1861 daquanjfulto…" at bounding box center [275, 88] width 242 height 21
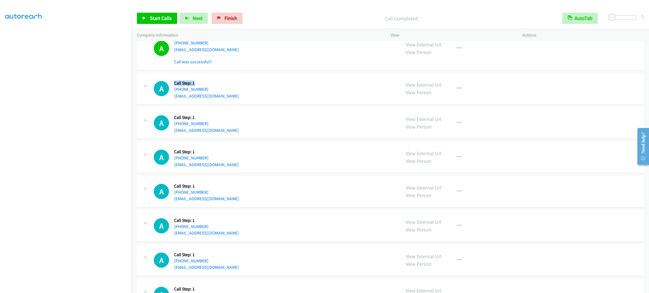
click at [265, 94] on div "A Callback Scheduled Call Step: 1 America/New_York +1 336-692-1861 daquanjfulto…" at bounding box center [275, 88] width 242 height 21
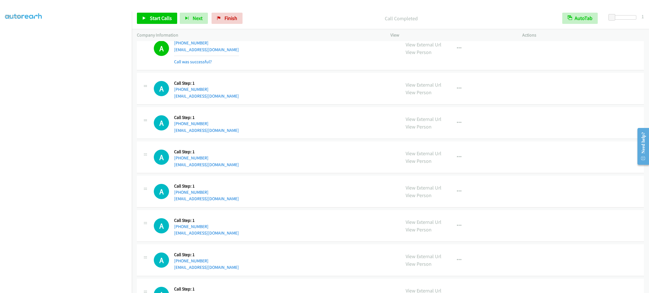
click at [265, 94] on div "A Callback Scheduled Call Step: 1 America/New_York +1 336-692-1861 daquanjfulto…" at bounding box center [275, 88] width 242 height 21
click at [304, 94] on div "A Callback Scheduled Call Step: 1 America/New_York +1 336-692-1861 daquanjfulto…" at bounding box center [275, 88] width 242 height 21
click at [293, 65] on div "A Callback Scheduled Call Step: 1 America/New_York +1 317-714-8949 orbiebowles@…" at bounding box center [275, 48] width 242 height 33
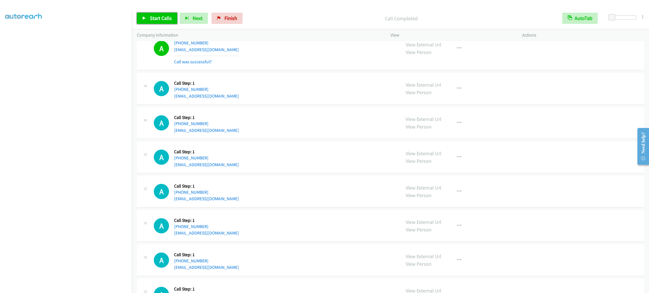
click at [173, 19] on link "Start Calls" at bounding box center [157, 18] width 40 height 11
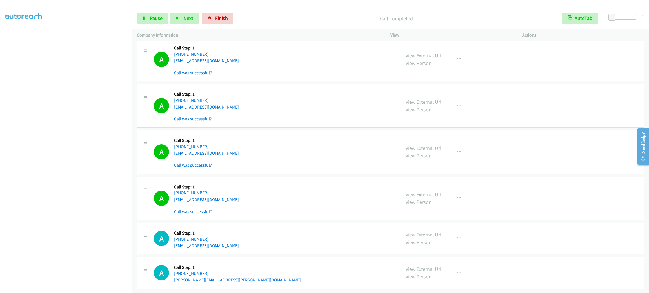
scroll to position [5975, 0]
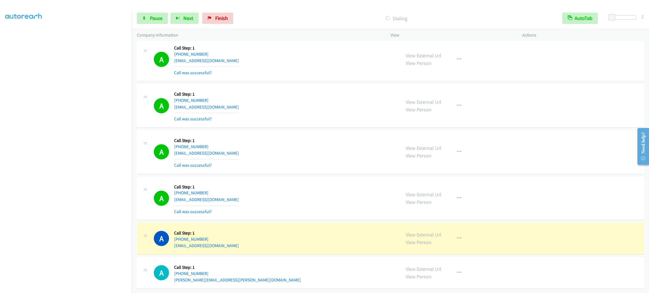
click at [276, 189] on div "A Callback Scheduled Call Step: 1 America/New_York +1 614-584-6465 schram95@gma…" at bounding box center [275, 198] width 242 height 33
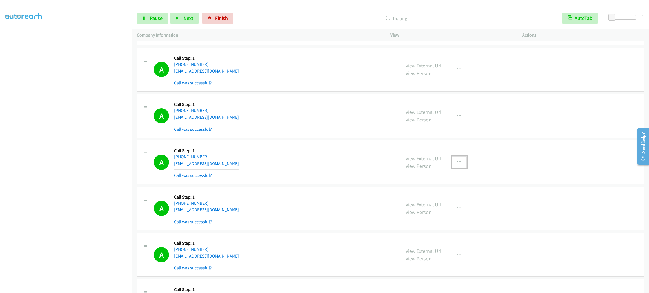
click at [452, 167] on button "button" at bounding box center [458, 162] width 15 height 11
click at [445, 216] on link "Add to do not call list" at bounding box center [428, 210] width 75 height 11
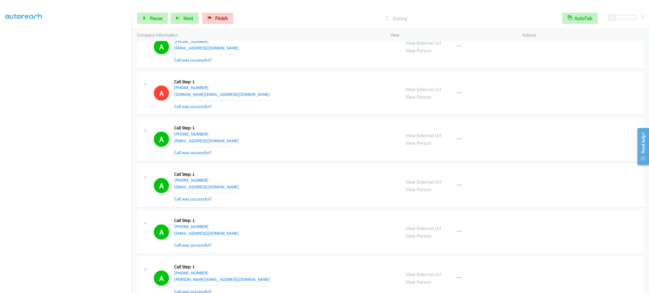
scroll to position [5975, 0]
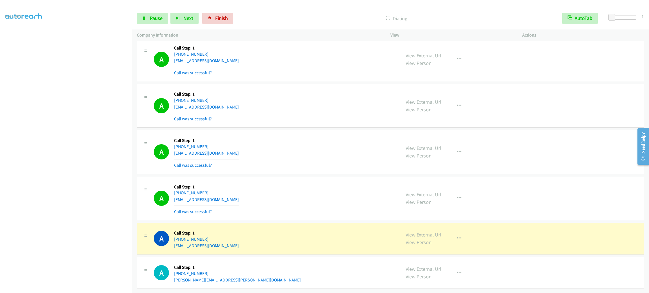
drag, startPoint x: 302, startPoint y: 73, endPoint x: 315, endPoint y: 228, distance: 155.4
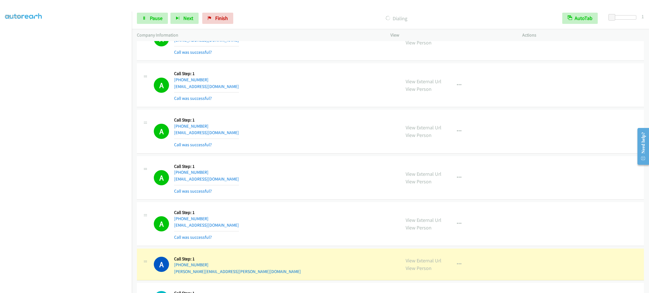
scroll to position [6018, 0]
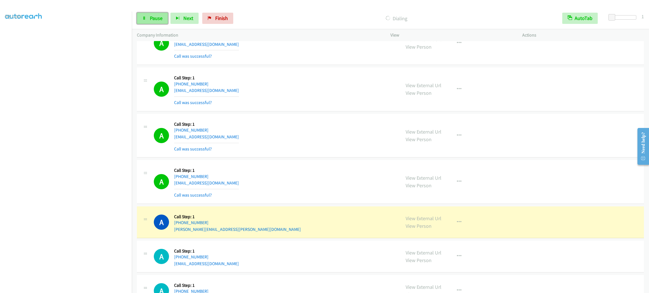
click at [149, 23] on link "Pause" at bounding box center [152, 18] width 31 height 11
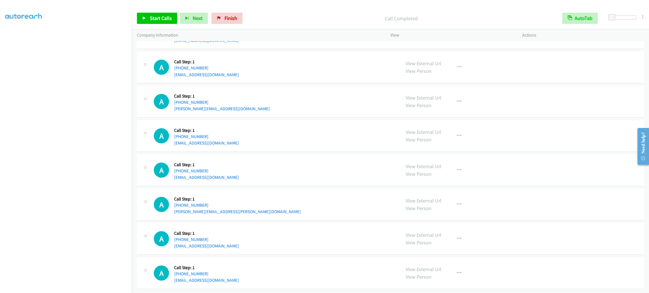
scroll to position [6187, 0]
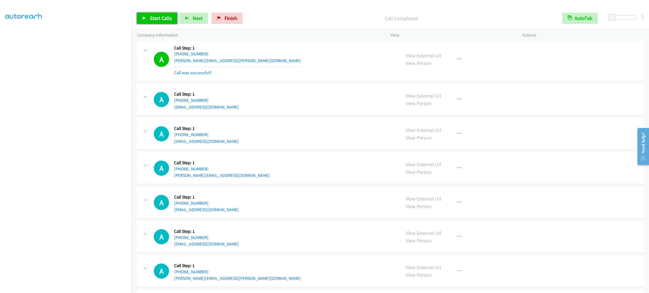
click at [152, 19] on span "Start Calls" at bounding box center [161, 18] width 22 height 6
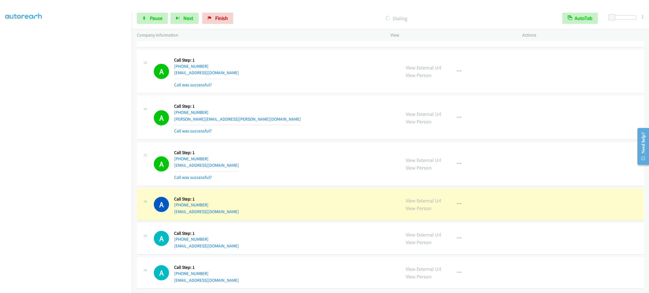
scroll to position [6319, 0]
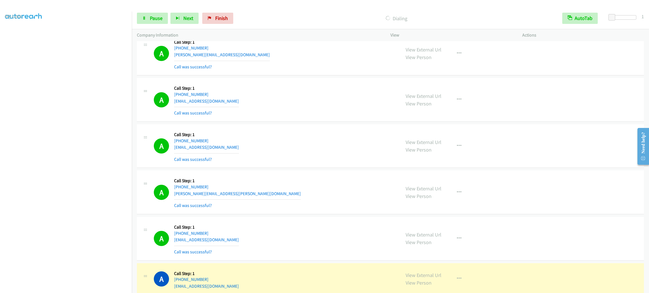
drag, startPoint x: 207, startPoint y: 222, endPoint x: 360, endPoint y: 175, distance: 160.2
click at [360, 163] on div "A Callback Scheduled Call Step: 1 America/Los_Angeles +1 619-453-6676 monty1@gm…" at bounding box center [275, 145] width 242 height 33
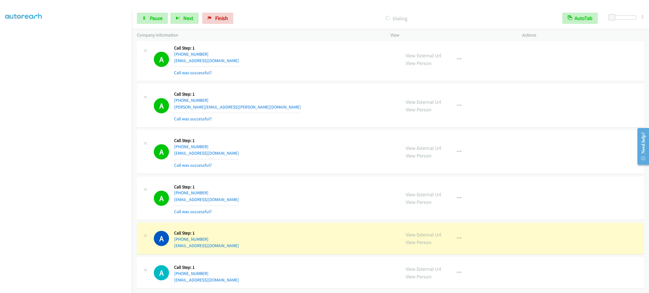
scroll to position [6428, 0]
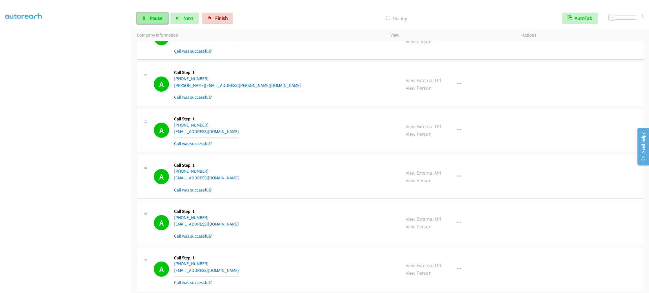
click at [148, 18] on link "Pause" at bounding box center [152, 18] width 31 height 11
drag, startPoint x: 156, startPoint y: 19, endPoint x: 157, endPoint y: 23, distance: 3.5
click at [156, 19] on span "Start Calls" at bounding box center [161, 18] width 22 height 6
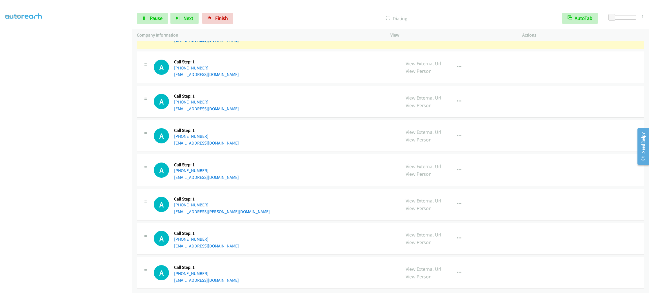
scroll to position [6697, 0]
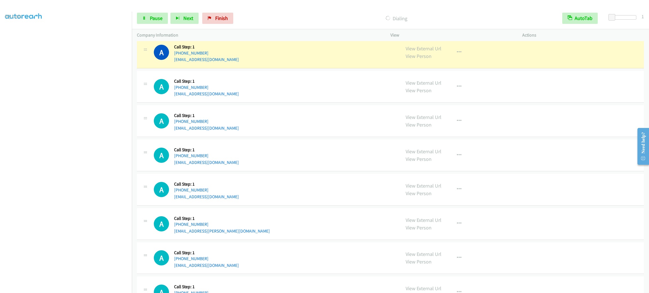
click at [467, 63] on div "View External Url View Person View External Url Email Schedule/Manage Callback …" at bounding box center [468, 52] width 137 height 21
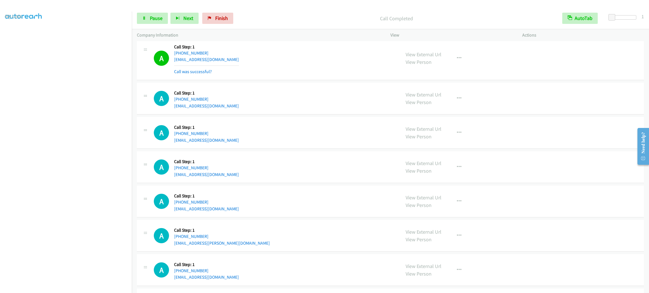
click at [462, 66] on div "View External Url View Person View External Url Email Schedule/Manage Callback …" at bounding box center [468, 58] width 137 height 33
click at [458, 64] on button "button" at bounding box center [458, 58] width 15 height 11
click at [441, 112] on link "Add to do not call list" at bounding box center [428, 106] width 75 height 11
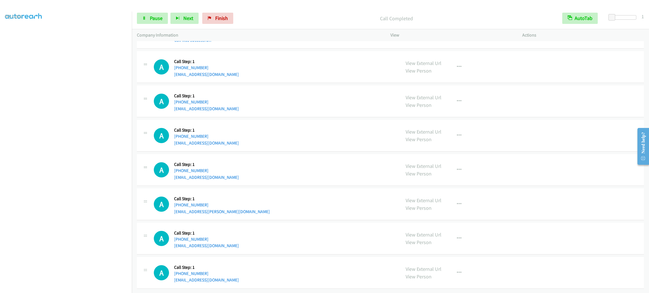
scroll to position [6667, 0]
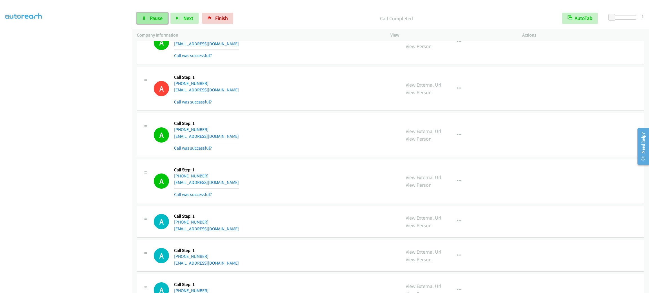
click at [153, 20] on span "Pause" at bounding box center [156, 18] width 13 height 6
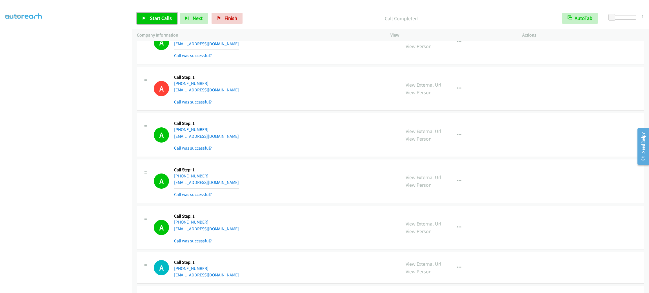
click at [166, 17] on span "Start Calls" at bounding box center [161, 18] width 22 height 6
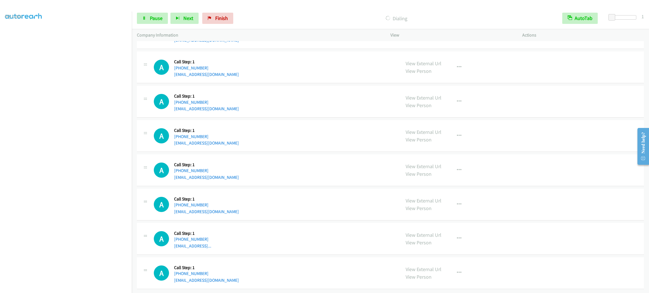
scroll to position [6909, 0]
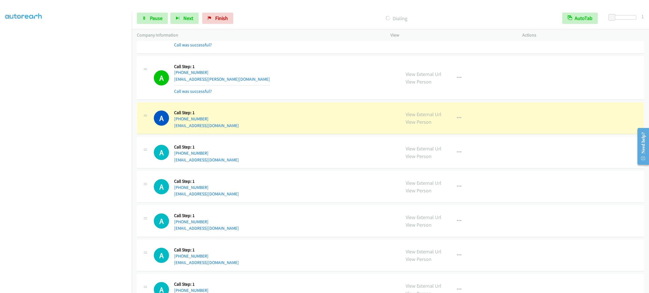
drag, startPoint x: 70, startPoint y: 290, endPoint x: 71, endPoint y: 287, distance: 2.9
click at [70, 290] on aside "Dialing Mode: Power | Switch to Preview My Lists" at bounding box center [66, 149] width 132 height 312
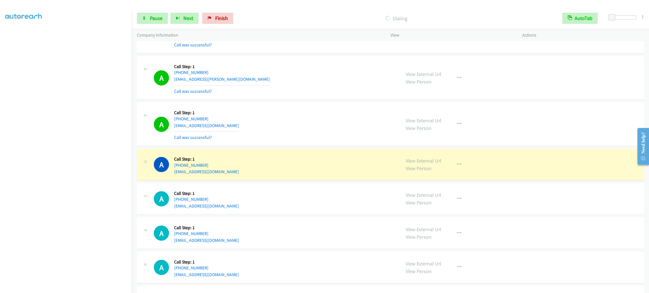
scroll to position [7030, 0]
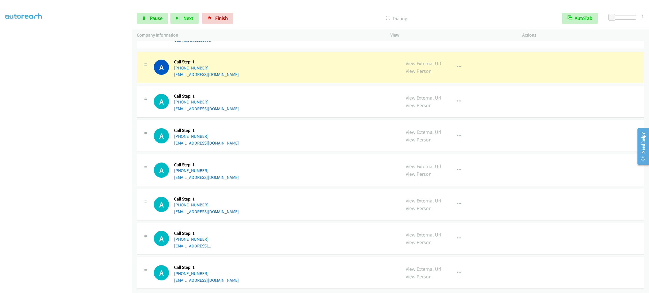
click at [361, 170] on div "A Callback Scheduled Call Step: 1 America/New_York +1 786-872-5395 brian722mtz@…" at bounding box center [275, 170] width 242 height 21
click at [164, 18] on link "Pause" at bounding box center [152, 18] width 31 height 11
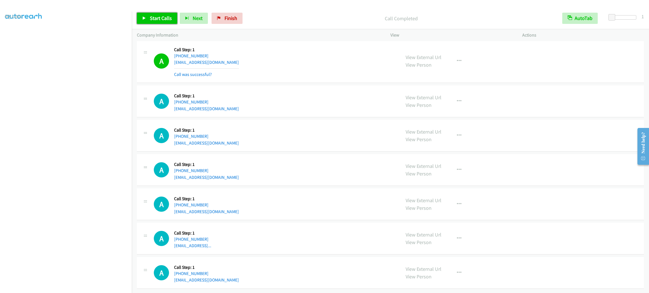
click at [148, 17] on link "Start Calls" at bounding box center [157, 18] width 40 height 11
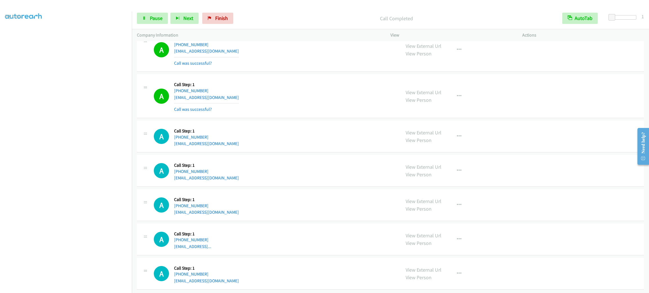
drag, startPoint x: 334, startPoint y: 205, endPoint x: 329, endPoint y: 200, distance: 6.8
click at [331, 188] on td "A Callback Scheduled Call Step: 1 America/New_York +1 786-872-5395 brian722mtz@…" at bounding box center [390, 171] width 517 height 34
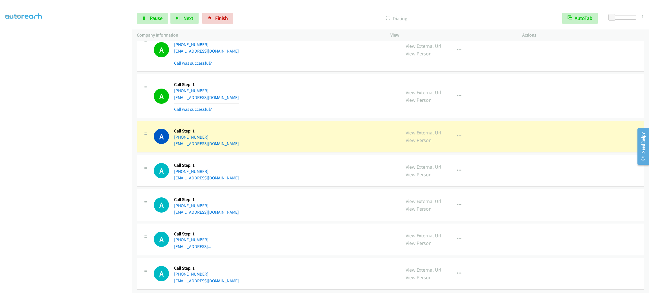
scroll to position [6463, 0]
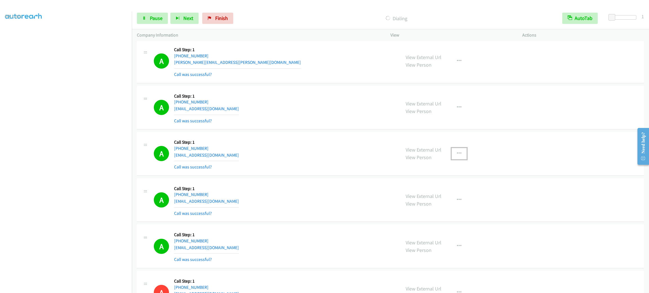
click at [455, 159] on button "button" at bounding box center [458, 153] width 15 height 11
click at [446, 207] on link "Add to do not call list" at bounding box center [428, 201] width 75 height 11
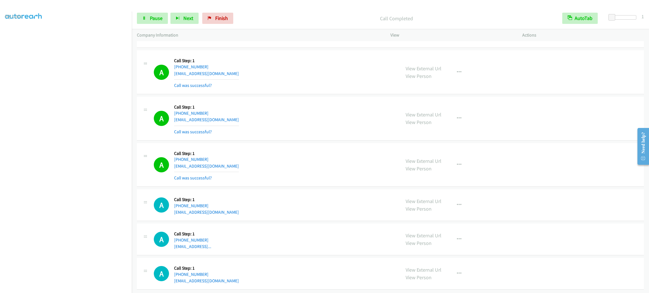
scroll to position [7078, 0]
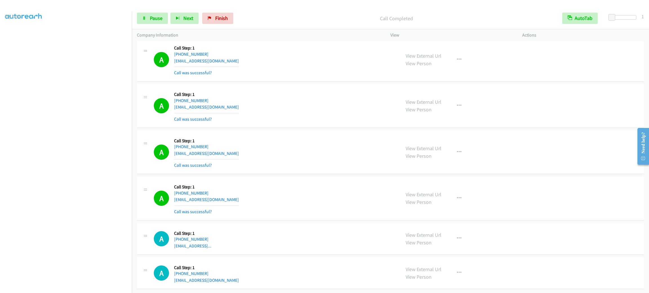
click at [338, 148] on div "A Callback Scheduled Call Step: 1 America/New_York +1 786-872-5395 brian722mtz@…" at bounding box center [275, 152] width 242 height 33
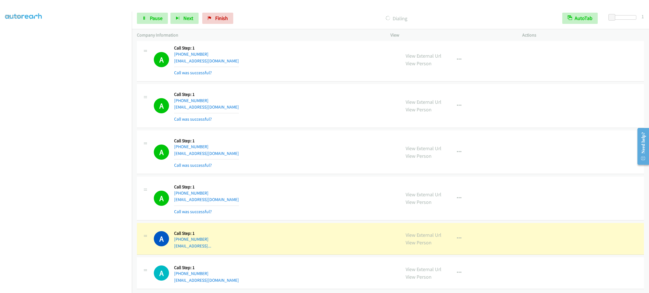
click at [53, 287] on section at bounding box center [66, 159] width 122 height 269
click at [140, 19] on link "Pause" at bounding box center [152, 18] width 31 height 11
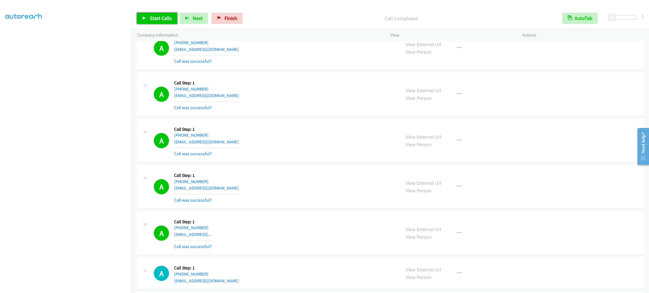
click at [169, 17] on span "Start Calls" at bounding box center [161, 18] width 22 height 6
click at [160, 18] on span "Pause" at bounding box center [156, 18] width 13 height 6
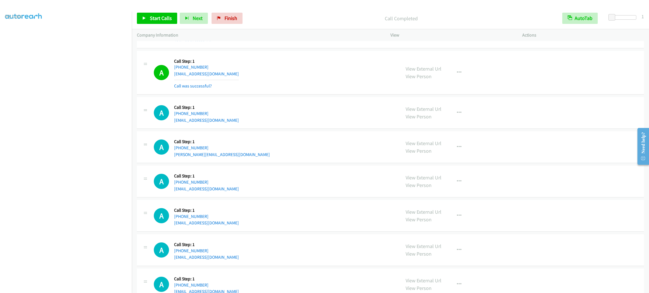
scroll to position [7374, 0]
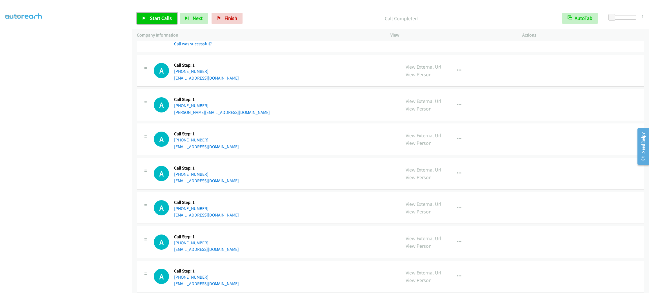
click at [151, 18] on span "Start Calls" at bounding box center [161, 18] width 22 height 6
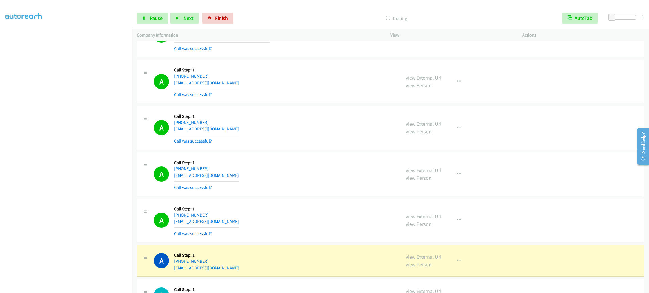
scroll to position [7673, 0]
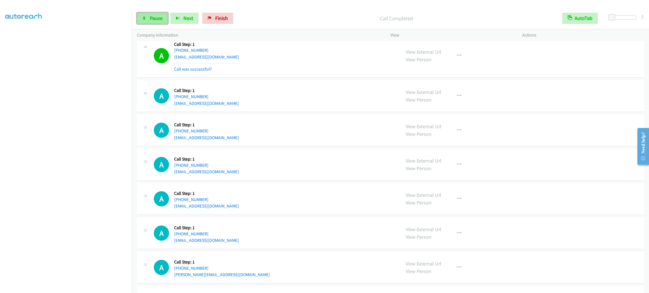
click at [153, 17] on span "Pause" at bounding box center [156, 18] width 13 height 6
click at [272, 181] on div "A Callback Scheduled Call Step: 1 America/Denver +1 406-459-9221 tmadden1234@ho…" at bounding box center [390, 165] width 507 height 32
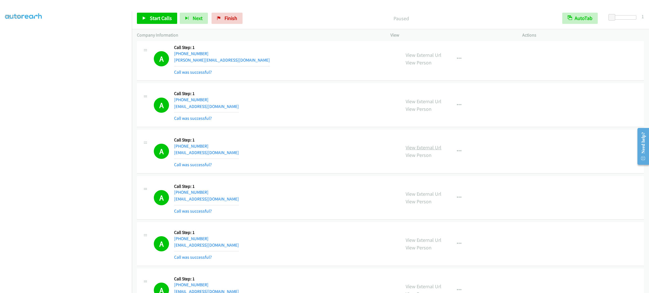
click at [437, 151] on link "View External Url" at bounding box center [423, 147] width 36 height 6
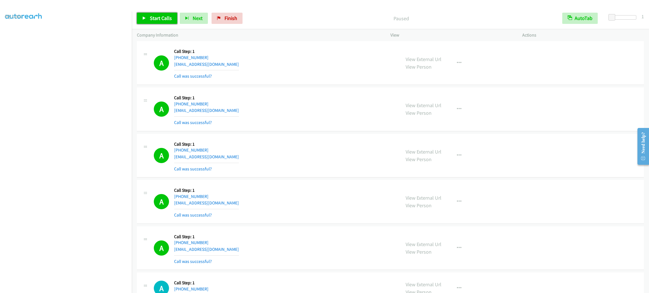
drag, startPoint x: 158, startPoint y: 21, endPoint x: 168, endPoint y: 34, distance: 16.6
click at [158, 21] on span "Start Calls" at bounding box center [161, 18] width 22 height 6
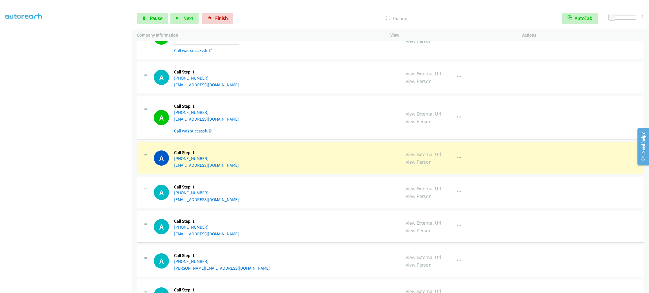
scroll to position [7773, 0]
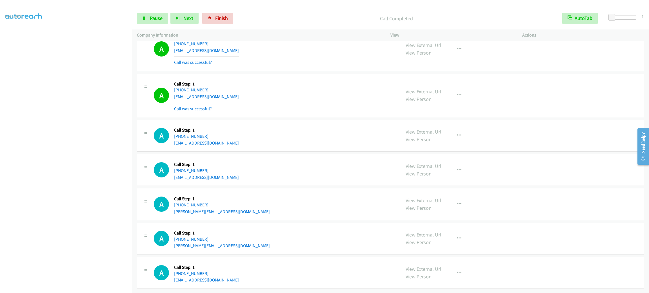
drag, startPoint x: 425, startPoint y: 109, endPoint x: 461, endPoint y: 126, distance: 39.6
click at [425, 111] on div "View External Url View Person View External Url Email Schedule/Manage Callback …" at bounding box center [468, 95] width 137 height 33
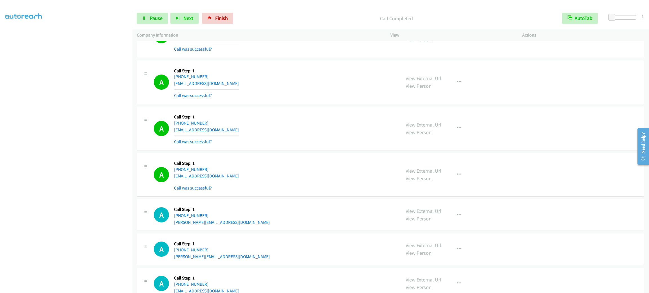
scroll to position [7809, 0]
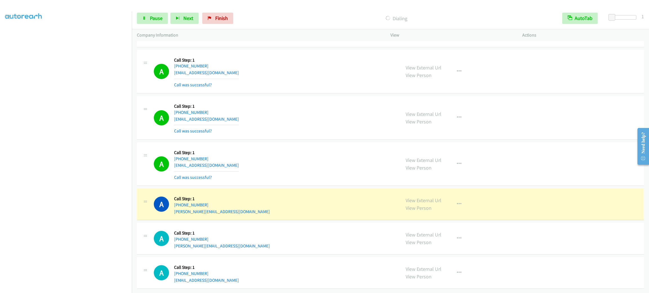
click at [363, 194] on div "A Callback Scheduled Call Step: 1 America/Los_Angeles +1 323-303-8639 charles.c…" at bounding box center [275, 204] width 242 height 21
click at [468, 197] on div "View External Url View Person View External Url Email Schedule/Manage Callback …" at bounding box center [468, 204] width 137 height 21
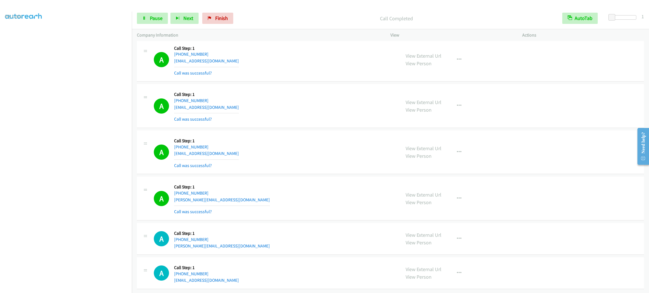
click at [463, 197] on div "View External Url View Person View External Url Email Schedule/Manage Callback …" at bounding box center [468, 198] width 137 height 33
click at [460, 197] on div "View External Url View Person View External Url Email Schedule/Manage Callback …" at bounding box center [468, 198] width 137 height 33
click at [458, 199] on button "button" at bounding box center [458, 198] width 15 height 11
click at [426, 251] on link "Add to do not call list" at bounding box center [428, 246] width 75 height 11
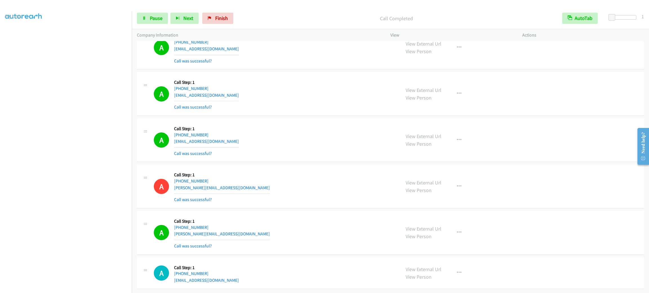
scroll to position [7833, 0]
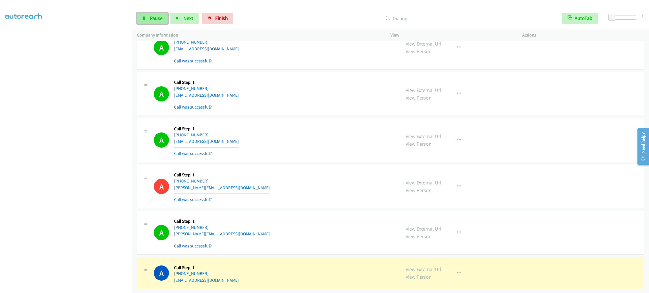
click at [147, 17] on link "Pause" at bounding box center [152, 18] width 31 height 11
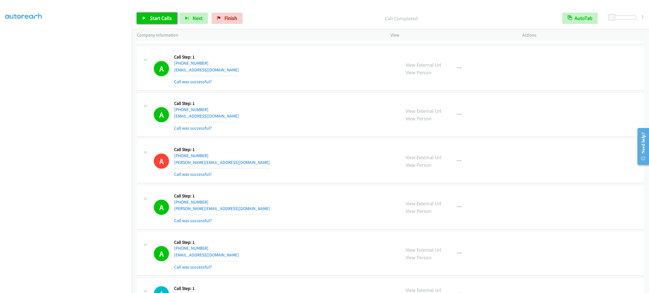
click at [158, 20] on span "Start Calls" at bounding box center [161, 18] width 22 height 6
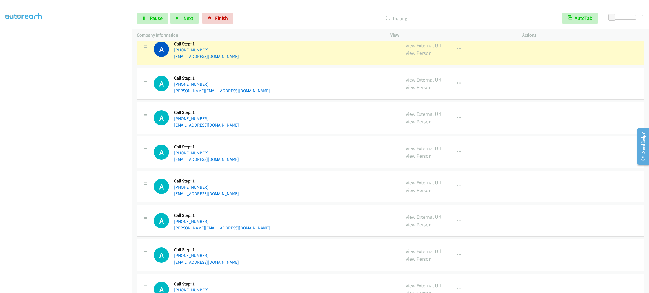
scroll to position [8036, 0]
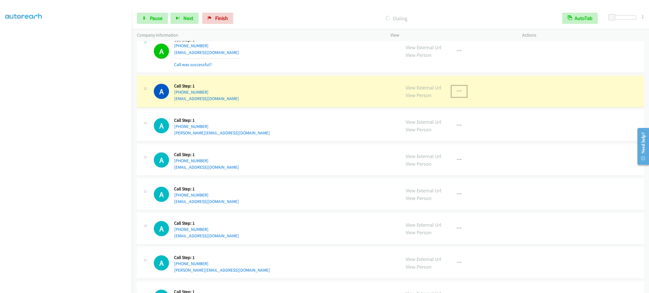
click at [457, 94] on icon "button" at bounding box center [459, 91] width 5 height 5
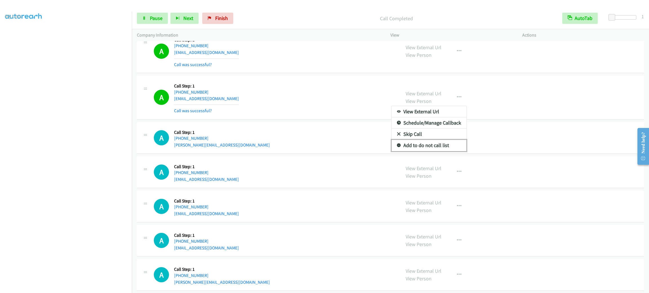
click at [438, 151] on link "Add to do not call list" at bounding box center [428, 145] width 75 height 11
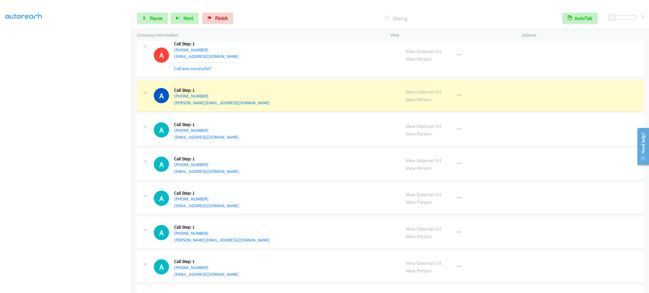
scroll to position [8120, 0]
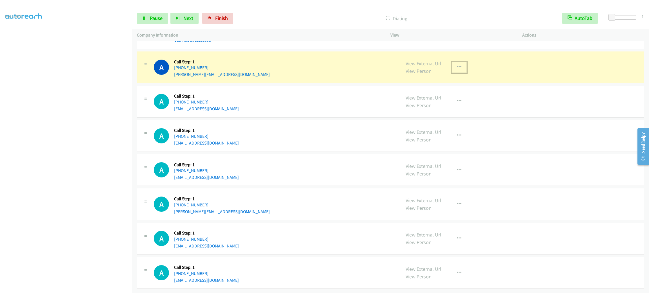
click at [452, 73] on button "button" at bounding box center [458, 67] width 15 height 11
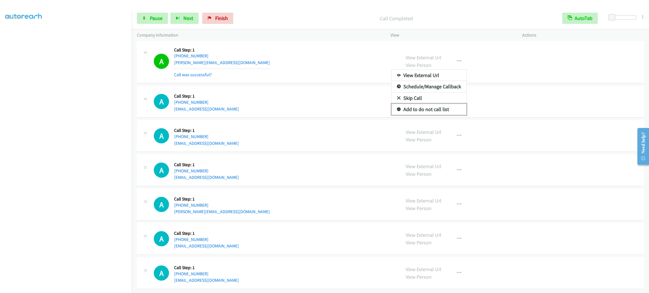
click at [439, 115] on link "Add to do not call list" at bounding box center [428, 109] width 75 height 11
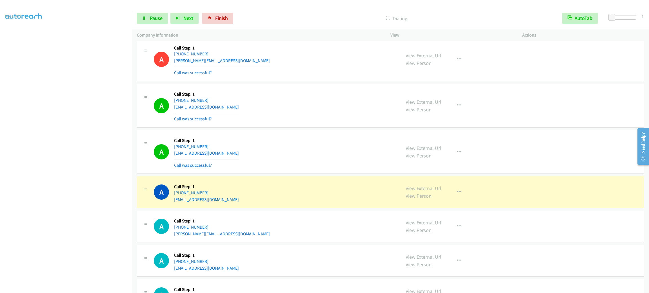
scroll to position [8169, 0]
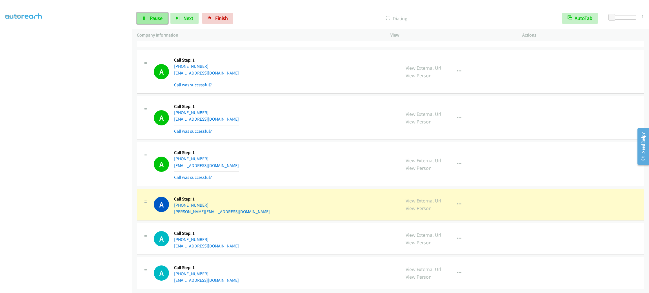
click at [159, 19] on span "Pause" at bounding box center [156, 18] width 13 height 6
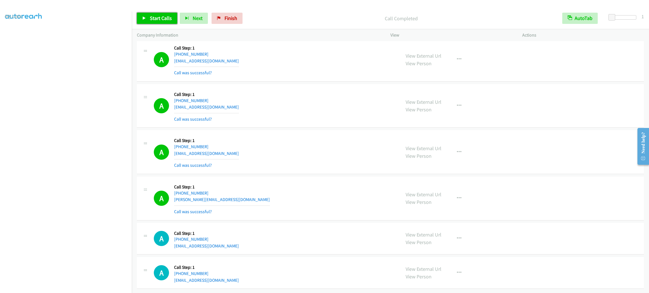
click at [148, 23] on link "Start Calls" at bounding box center [157, 18] width 40 height 11
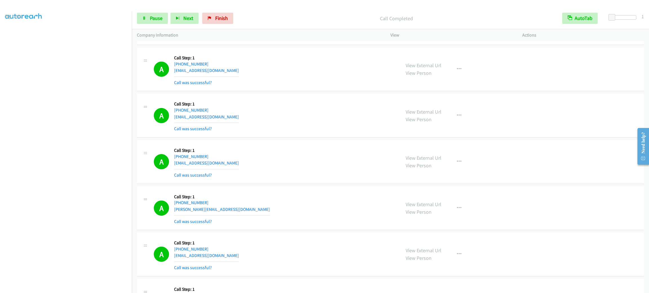
scroll to position [8181, 0]
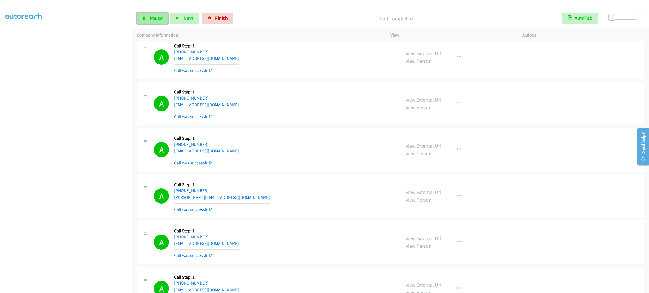
click at [145, 20] on link "Pause" at bounding box center [152, 18] width 31 height 11
click at [245, 100] on td "A Callback Scheduled Call Step: 1 America/Los_Angeles +1 951-757-1884 tiffanyfl…" at bounding box center [390, 104] width 517 height 46
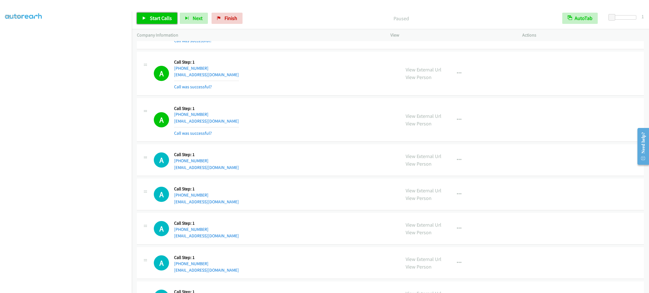
click at [155, 18] on span "Start Calls" at bounding box center [161, 18] width 22 height 6
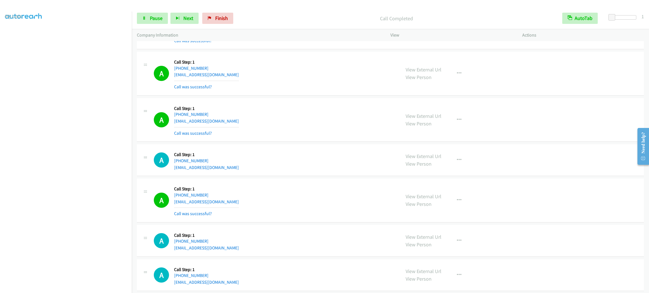
click at [75, 288] on section at bounding box center [66, 159] width 122 height 269
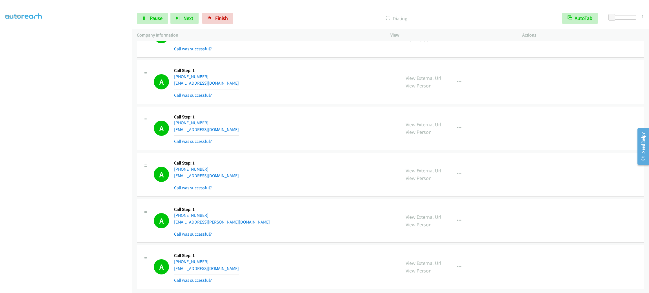
scroll to position [8600, 0]
click at [308, 199] on div "A Callback Scheduled Call Step: 1 America/Denver +1 406-589-4595 ashlynn.delger…" at bounding box center [390, 221] width 507 height 44
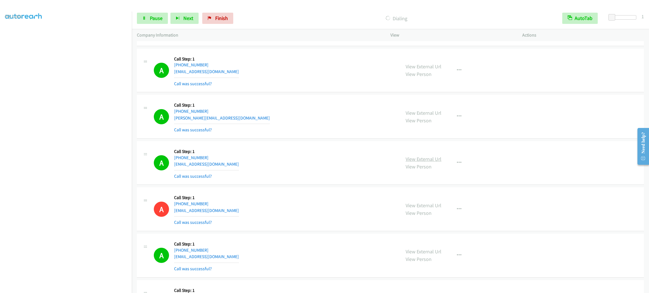
click at [431, 162] on link "View External Url" at bounding box center [423, 159] width 36 height 6
click at [319, 161] on div "A Callback Scheduled Call Step: 1 America/Chicago +1 224-242-5457 josh020901@ho…" at bounding box center [275, 162] width 242 height 33
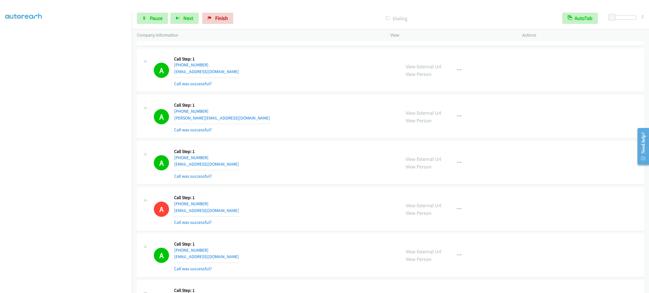
click at [324, 133] on div "A Callback Scheduled Call Step: 1 America/New_York +1 240-946-0317 marla.paris1…" at bounding box center [275, 116] width 242 height 33
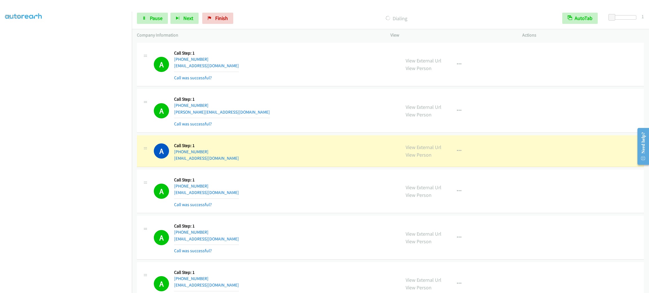
click at [320, 191] on div "A Callback Scheduled Call Step: 1 America/New_York +1 704-401-9319 asjenkin@hot…" at bounding box center [275, 191] width 242 height 33
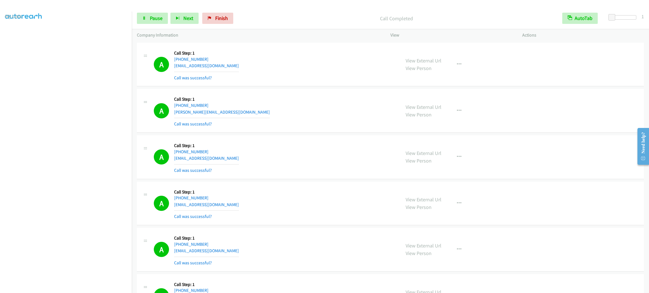
click at [455, 163] on div "View External Url View Person View External Url Email Schedule/Manage Callback …" at bounding box center [468, 156] width 137 height 33
click at [452, 163] on button "button" at bounding box center [458, 156] width 15 height 11
click at [437, 211] on link "Add to do not call list" at bounding box center [428, 205] width 75 height 11
click at [162, 19] on span "Pause" at bounding box center [156, 18] width 13 height 6
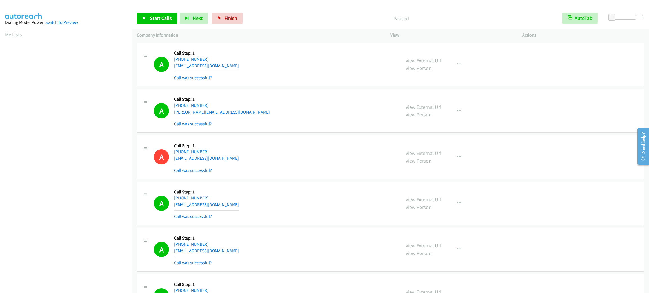
click at [14, 34] on link "My Lists" at bounding box center [13, 34] width 17 height 6
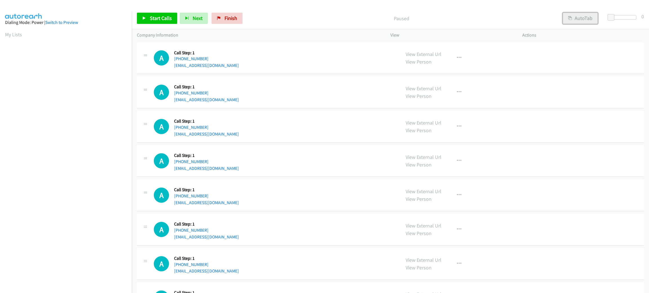
click at [593, 16] on button "AutoTab" at bounding box center [579, 18] width 35 height 11
click at [610, 15] on span at bounding box center [611, 17] width 7 height 7
click at [166, 19] on span "Start Calls" at bounding box center [161, 18] width 22 height 6
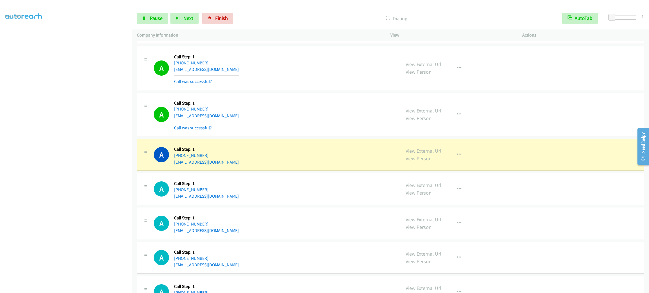
scroll to position [169, 0]
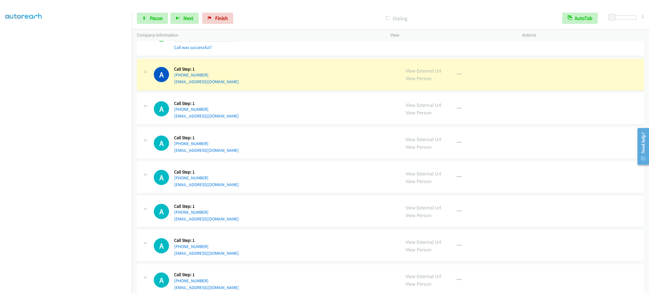
click at [317, 71] on div "A Callback Scheduled Call Step: 1 [GEOGRAPHIC_DATA]/[GEOGRAPHIC_DATA] [PHONE_NU…" at bounding box center [275, 74] width 242 height 21
click at [465, 72] on div "View External Url View Person View External Url Email Schedule/Manage Callback …" at bounding box center [468, 74] width 137 height 21
click at [457, 75] on icon "button" at bounding box center [459, 74] width 5 height 5
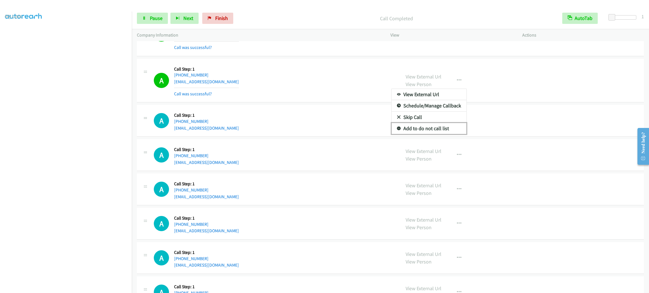
click at [423, 126] on link "Add to do not call list" at bounding box center [428, 128] width 75 height 11
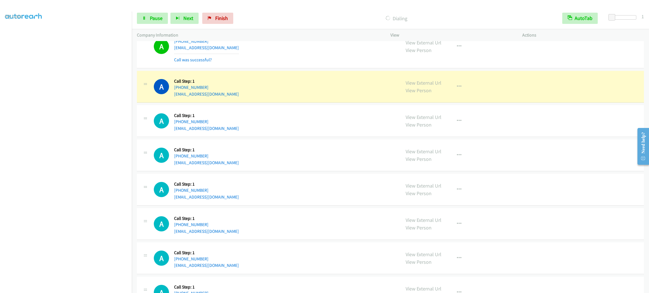
scroll to position [338, 0]
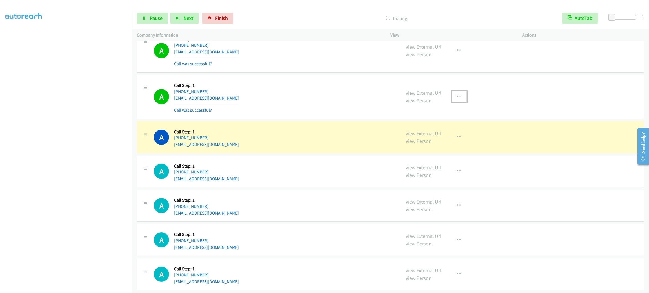
click at [457, 100] on button "button" at bounding box center [458, 96] width 15 height 11
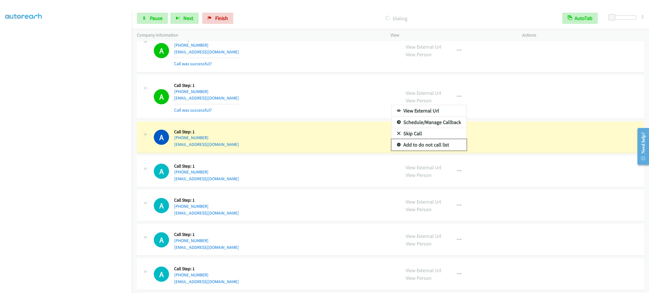
click at [447, 146] on link "Add to do not call list" at bounding box center [428, 144] width 75 height 11
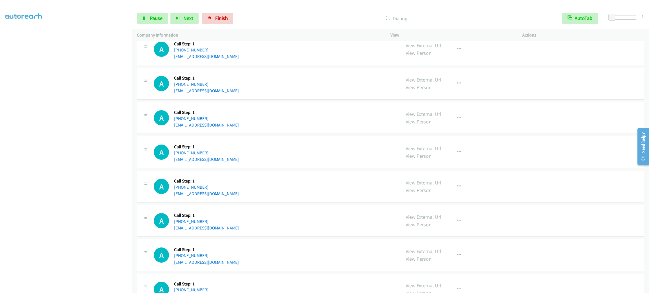
scroll to position [549, 0]
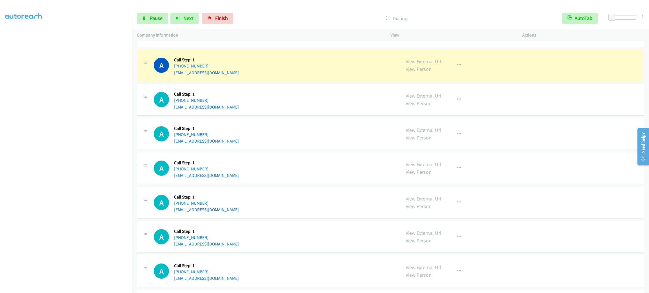
click at [331, 137] on div "A Callback Scheduled Call Step: 1 America/New_York [PHONE_NUMBER] [EMAIL_ADDRES…" at bounding box center [275, 133] width 242 height 21
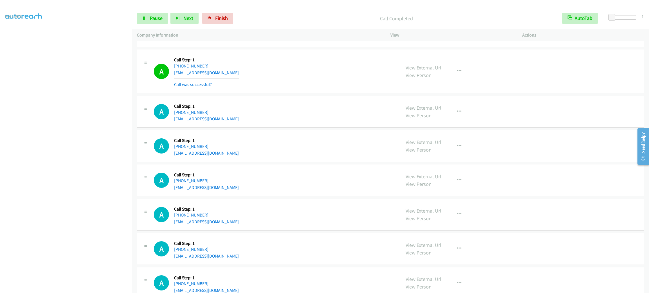
drag, startPoint x: 293, startPoint y: 80, endPoint x: 298, endPoint y: 82, distance: 5.1
click at [294, 80] on div "A Callback Scheduled Call Step: 1 [GEOGRAPHIC_DATA]/[GEOGRAPHIC_DATA] [PHONE_NU…" at bounding box center [275, 71] width 242 height 33
click at [451, 68] on button "button" at bounding box center [458, 71] width 15 height 11
click at [439, 120] on link "Add to do not call list" at bounding box center [428, 119] width 75 height 11
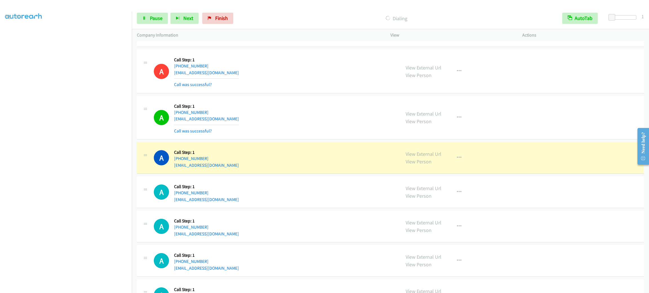
click at [254, 167] on div "A Callback Scheduled Call Step: 1 America/New_York [PHONE_NUMBER] [EMAIL_ADDRES…" at bounding box center [275, 157] width 242 height 21
click at [457, 160] on icon "button" at bounding box center [459, 158] width 5 height 5
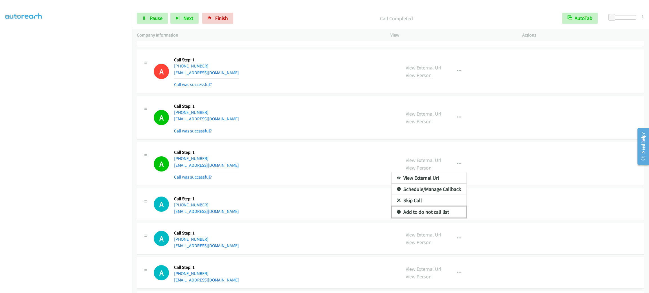
click at [430, 216] on link "Add to do not call list" at bounding box center [428, 212] width 75 height 11
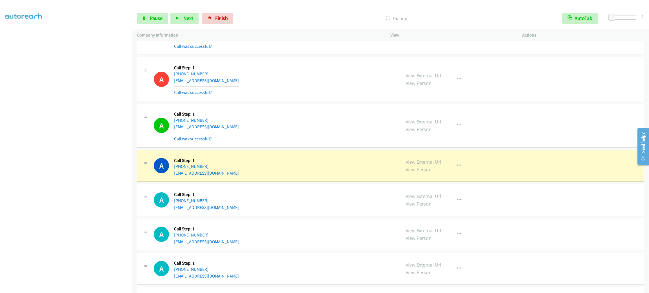
scroll to position [760, 0]
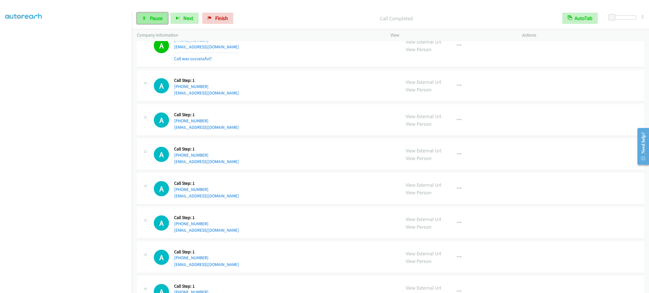
click at [142, 21] on link "Pause" at bounding box center [152, 18] width 31 height 11
click at [146, 19] on link "Start Calls" at bounding box center [157, 18] width 40 height 11
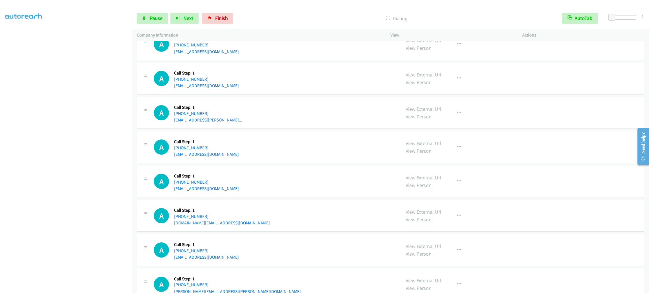
scroll to position [1013, 0]
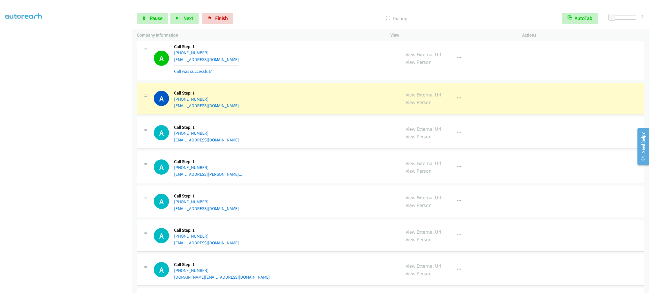
click at [82, 287] on section at bounding box center [66, 159] width 122 height 269
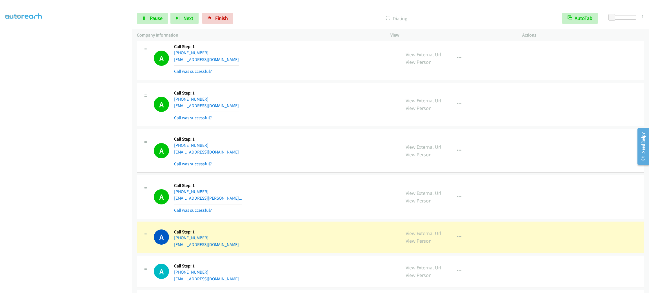
click at [265, 162] on div "A Callback Scheduled Call Step: 1 [GEOGRAPHIC_DATA]/[GEOGRAPHIC_DATA] [PHONE_NU…" at bounding box center [275, 150] width 242 height 33
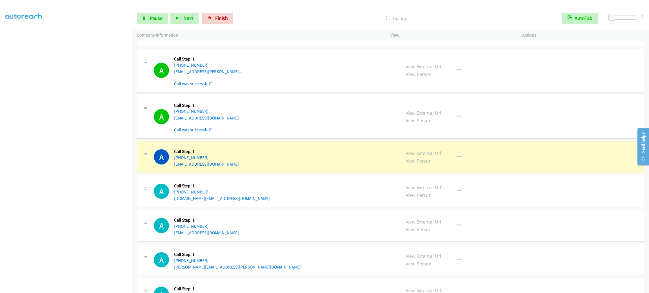
scroll to position [1225, 0]
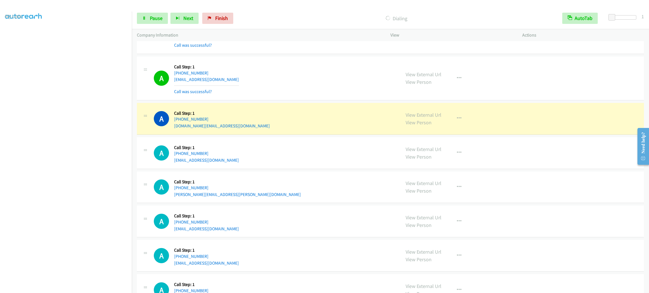
click at [391, 150] on div "A Callback Scheduled Call Step: 1 America/New_York [PHONE_NUMBER] [EMAIL_ADDRES…" at bounding box center [275, 152] width 242 height 21
click at [451, 124] on button "button" at bounding box center [458, 118] width 15 height 11
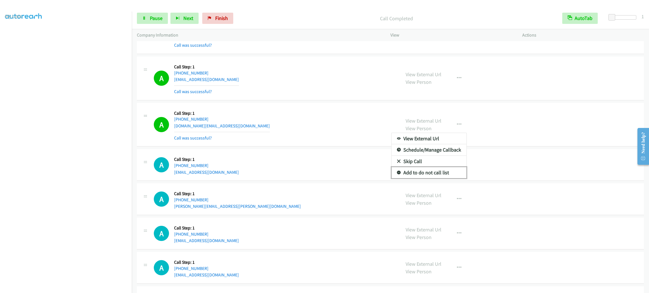
click at [443, 173] on link "Add to do not call list" at bounding box center [428, 172] width 75 height 11
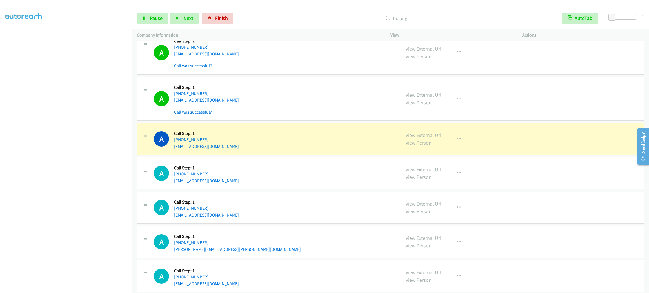
scroll to position [1478, 0]
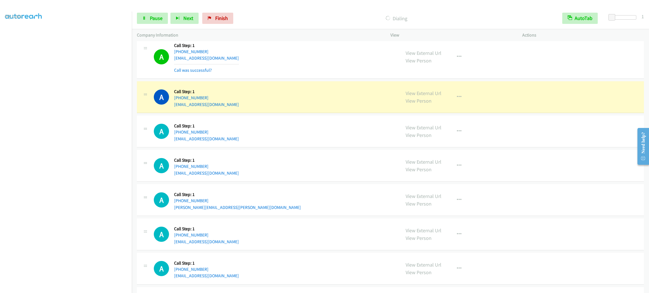
click at [416, 92] on div "View External Url View Person View External Url Email Schedule/Manage Callback …" at bounding box center [468, 96] width 137 height 21
click at [413, 94] on link "View External Url" at bounding box center [423, 93] width 36 height 6
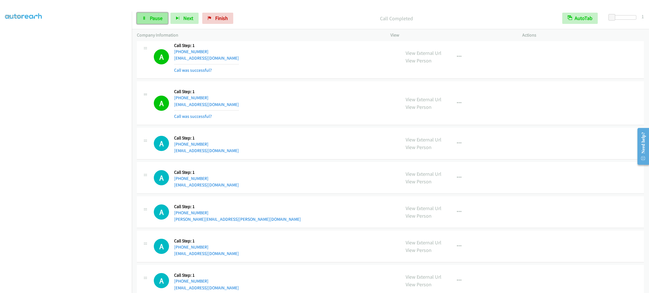
click at [150, 18] on span "Pause" at bounding box center [156, 18] width 13 height 6
click at [150, 18] on span "Start Calls" at bounding box center [161, 18] width 22 height 6
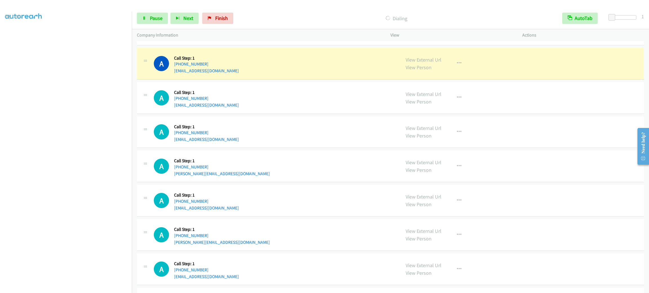
scroll to position [1773, 0]
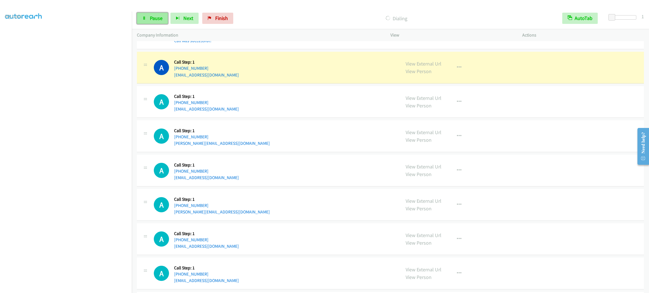
click at [164, 14] on link "Pause" at bounding box center [152, 18] width 31 height 11
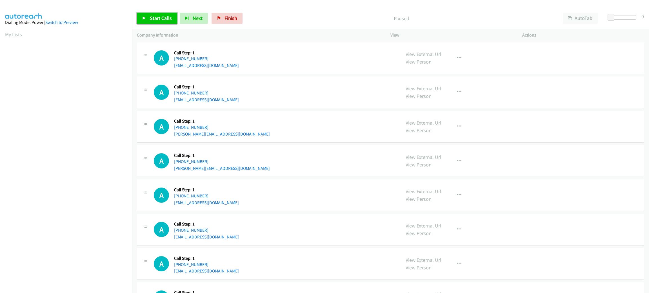
click at [159, 17] on span "Start Calls" at bounding box center [161, 18] width 22 height 6
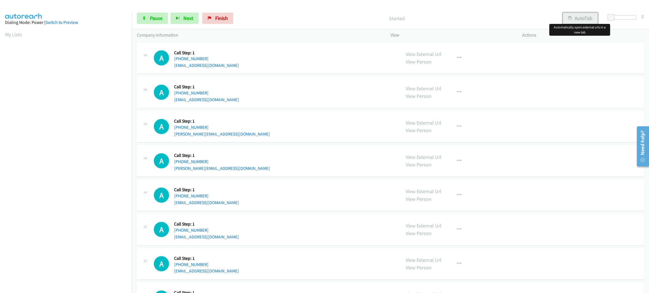
click at [581, 21] on button "AutoTab" at bounding box center [579, 18] width 35 height 11
click at [612, 16] on span at bounding box center [612, 17] width 7 height 7
click at [609, 16] on span at bounding box center [610, 17] width 7 height 7
click at [610, 16] on span at bounding box center [611, 17] width 7 height 7
click at [139, 25] on div "Start Calls Pause Next Finish Started AutoTab AutoTab 1" at bounding box center [390, 19] width 517 height 22
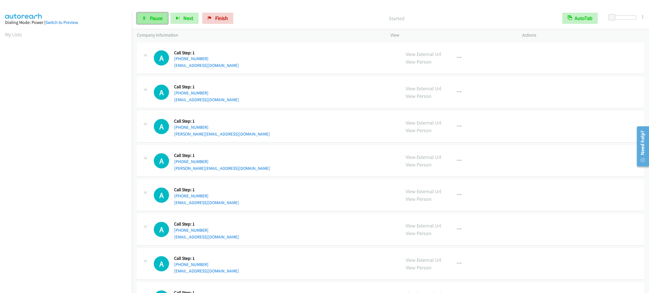
click at [143, 19] on icon at bounding box center [144, 19] width 4 height 4
click at [567, 170] on div "A Callback Scheduled Call Step: 1 America/New_York [PHONE_NUMBER] [PERSON_NAME]…" at bounding box center [390, 161] width 507 height 32
click at [320, 55] on div "A Callback Scheduled Call Step: 1 America/New_York [PHONE_NUMBER] [EMAIL_ADDRES…" at bounding box center [275, 58] width 242 height 21
click at [318, 27] on div "Start Calls Pause Next Finish Paused AutoTab AutoTab 1" at bounding box center [390, 19] width 517 height 22
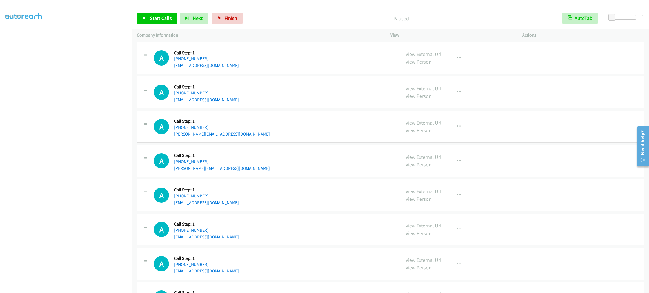
click at [318, 27] on div "Start Calls Pause Next Finish Paused AutoTab AutoTab 1" at bounding box center [390, 19] width 517 height 22
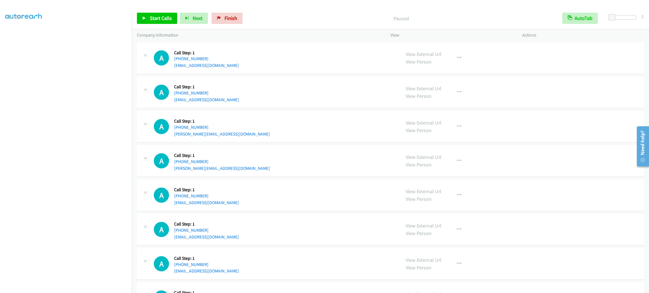
click at [318, 27] on div "Start Calls Pause Next Finish Paused AutoTab AutoTab 1" at bounding box center [390, 19] width 517 height 22
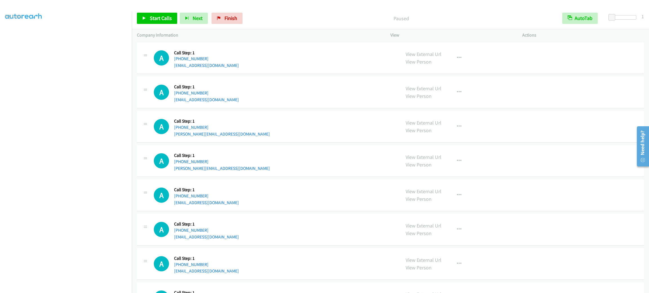
click at [318, 27] on div "Start Calls Pause Next Finish Paused AutoTab AutoTab 1" at bounding box center [390, 19] width 517 height 22
